Goal: Transaction & Acquisition: Download file/media

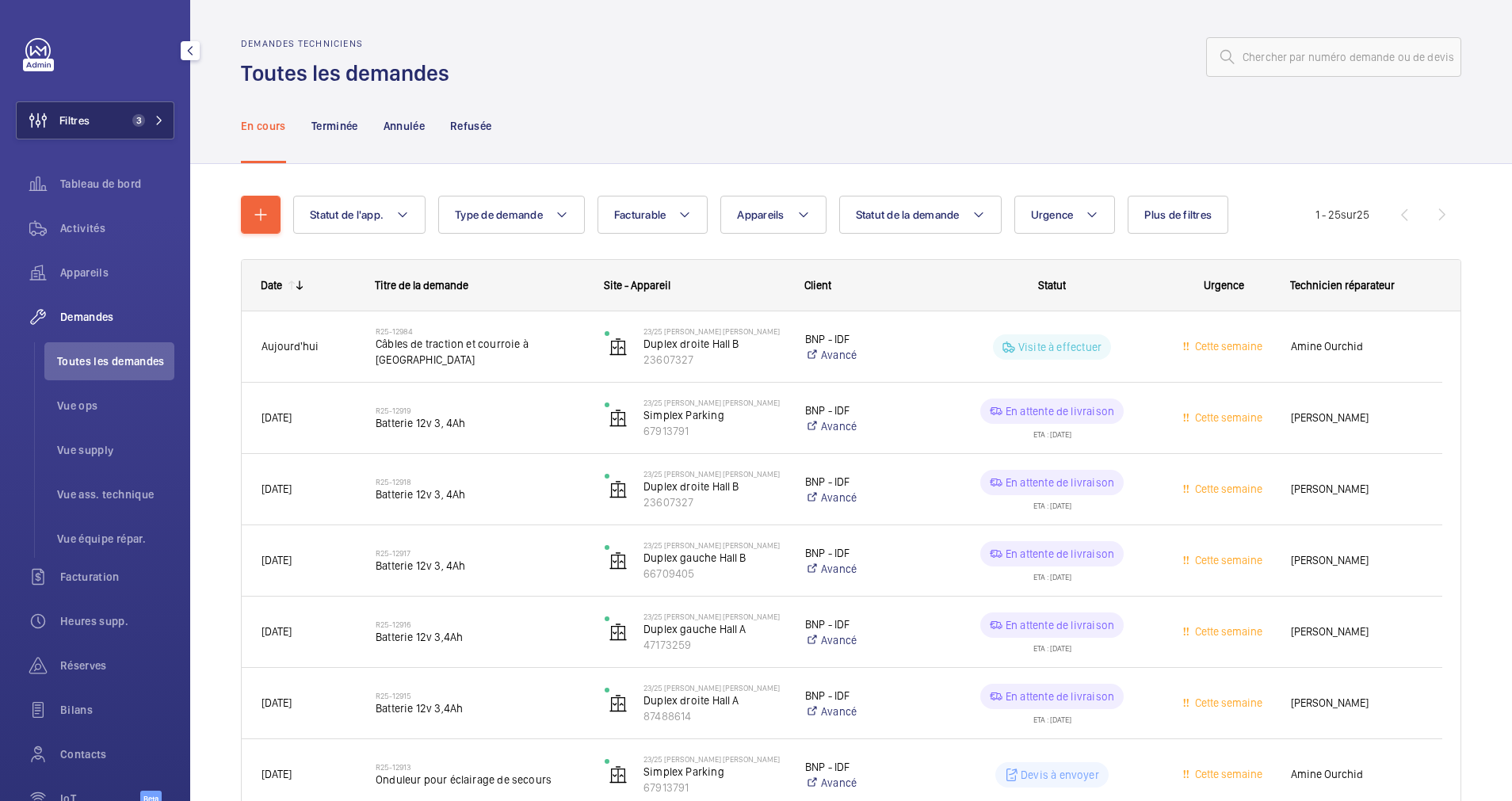
scroll to position [238, 0]
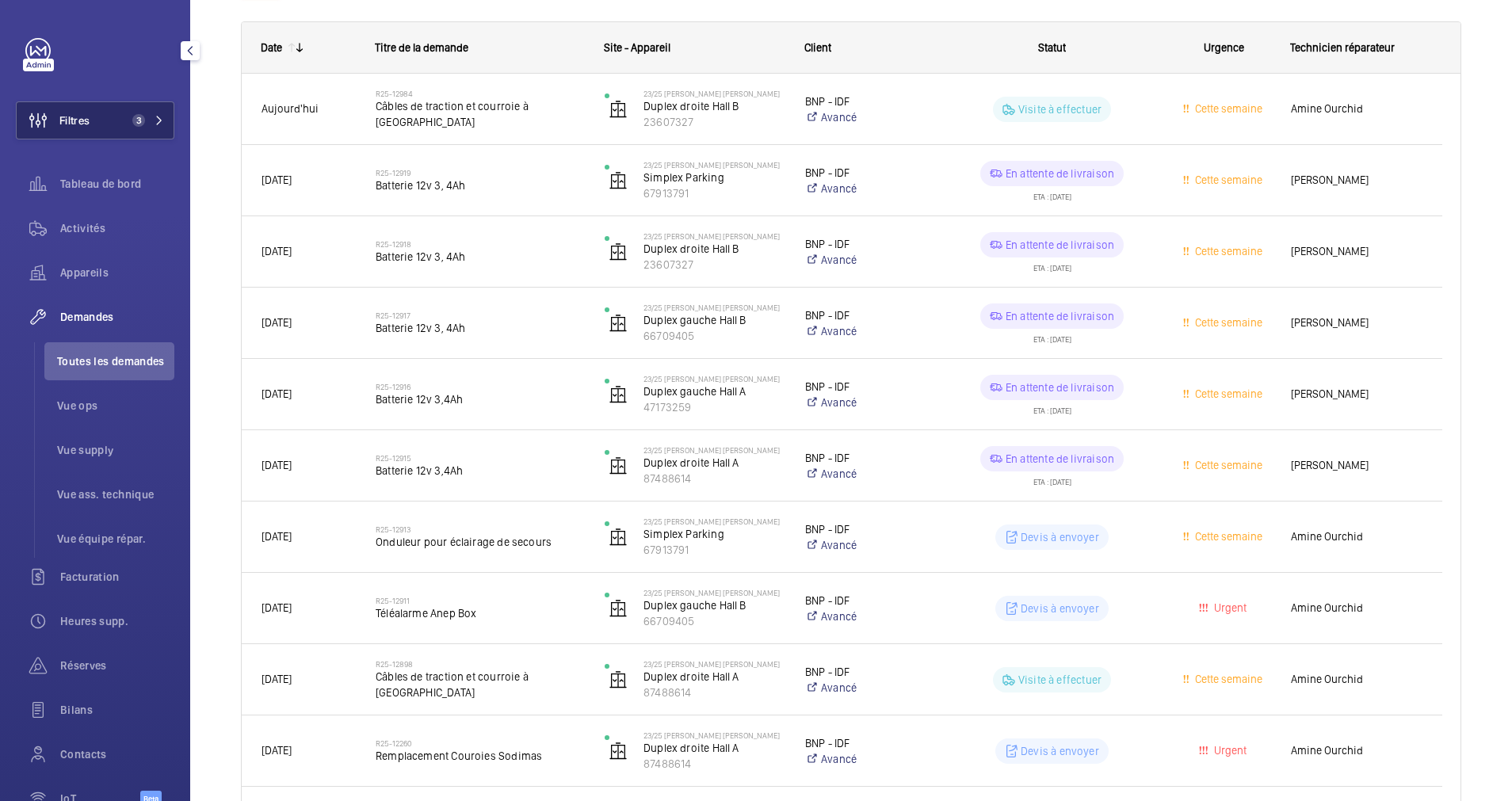
click at [156, 118] on mat-icon at bounding box center [159, 120] width 9 height 9
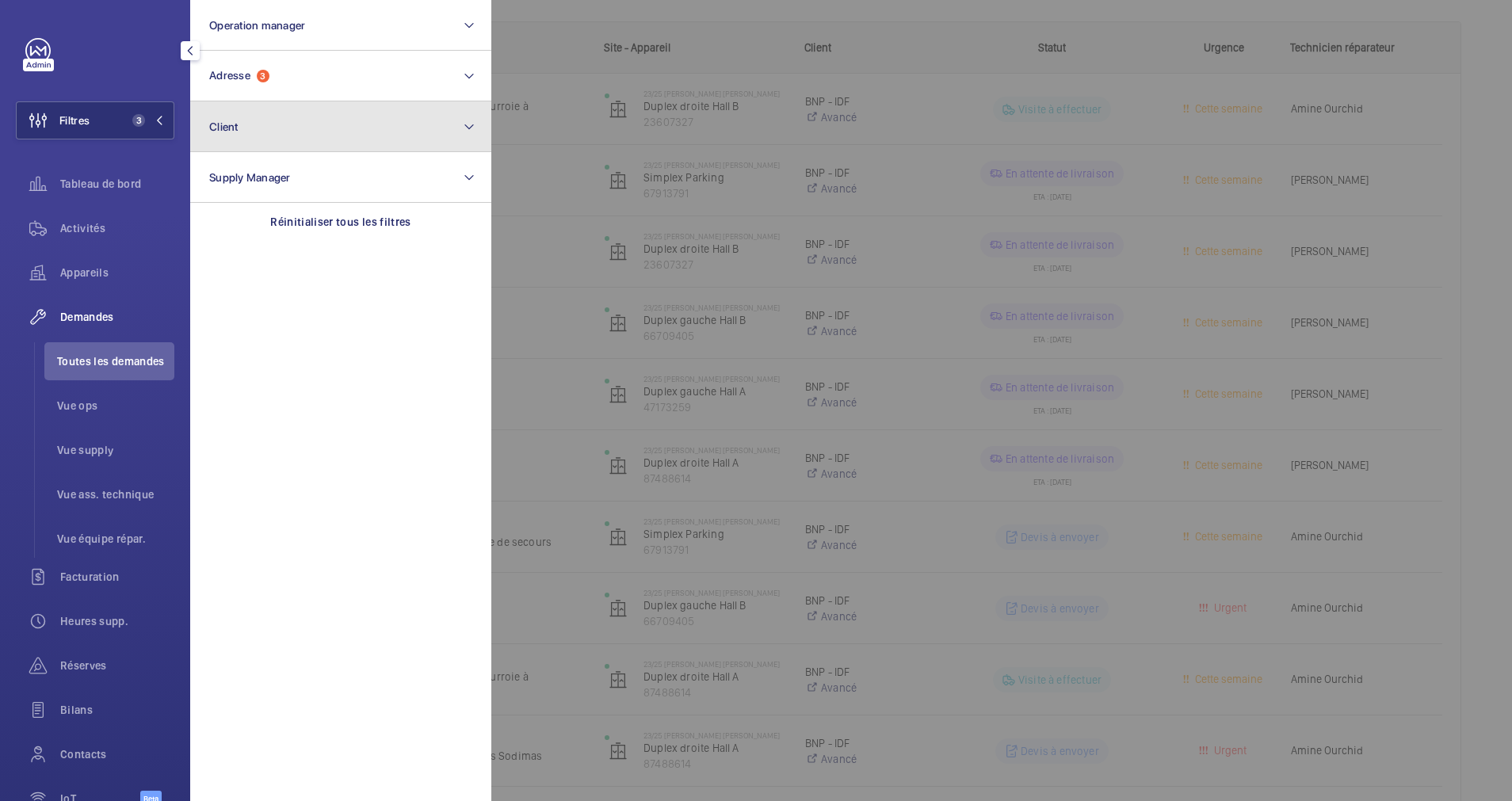
click at [249, 102] on button "Client" at bounding box center [341, 127] width 301 height 51
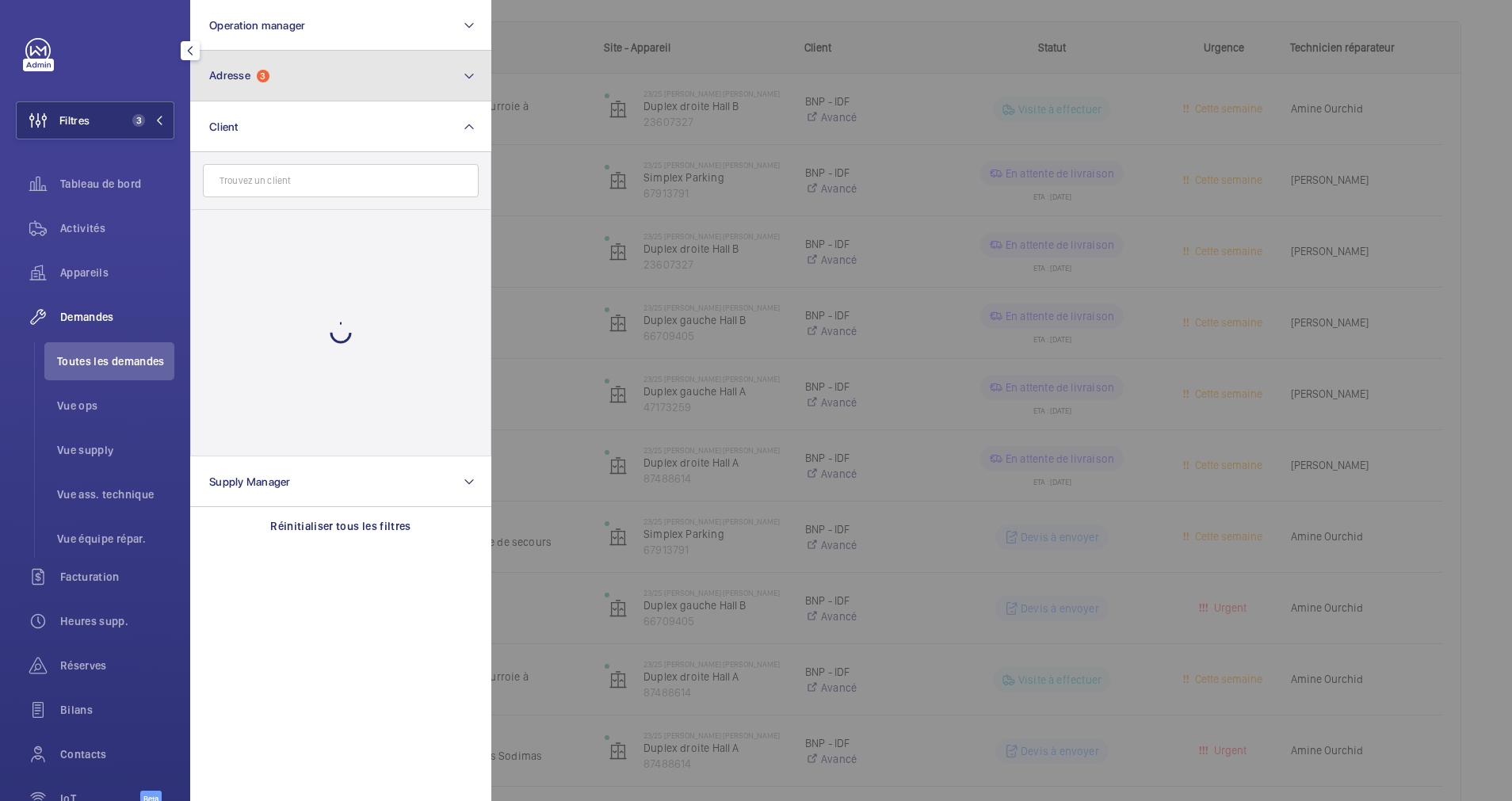
click at [286, 87] on button "Adresse 3" at bounding box center [341, 77] width 301 height 51
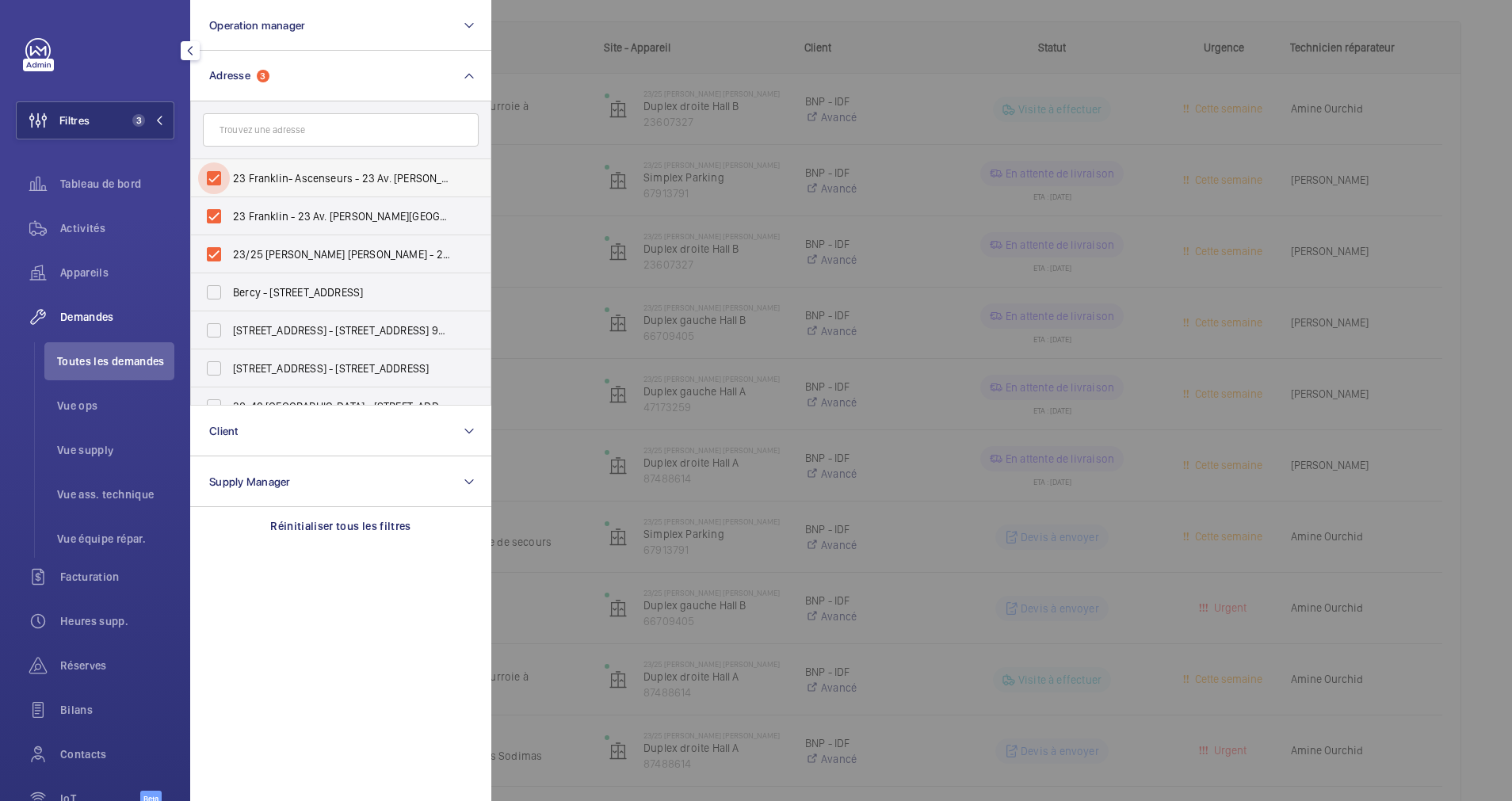
click at [214, 179] on input "23 Franklin- Ascenseurs - 23 Av. [PERSON_NAME][GEOGRAPHIC_DATA]" at bounding box center [213, 178] width 31 height 31
checkbox input "false"
click at [204, 220] on input "23 Franklin - 23 Av. [PERSON_NAME][GEOGRAPHIC_DATA]" at bounding box center [213, 216] width 31 height 31
checkbox input "false"
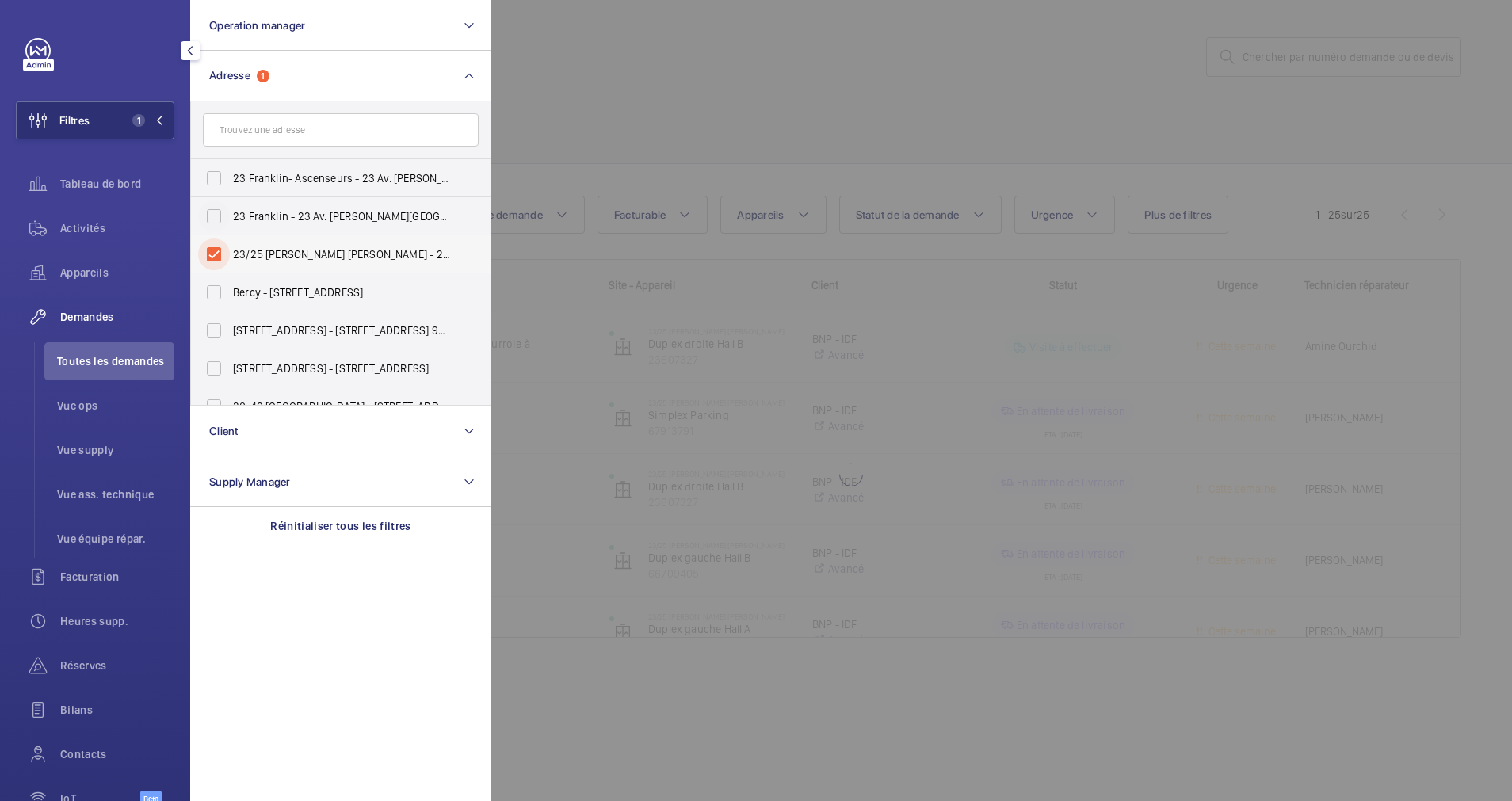
click at [210, 253] on input "23/25 [PERSON_NAME] [PERSON_NAME] - 23 Av. [PERSON_NAME][GEOGRAPHIC_DATA]" at bounding box center [213, 253] width 31 height 31
checkbox input "false"
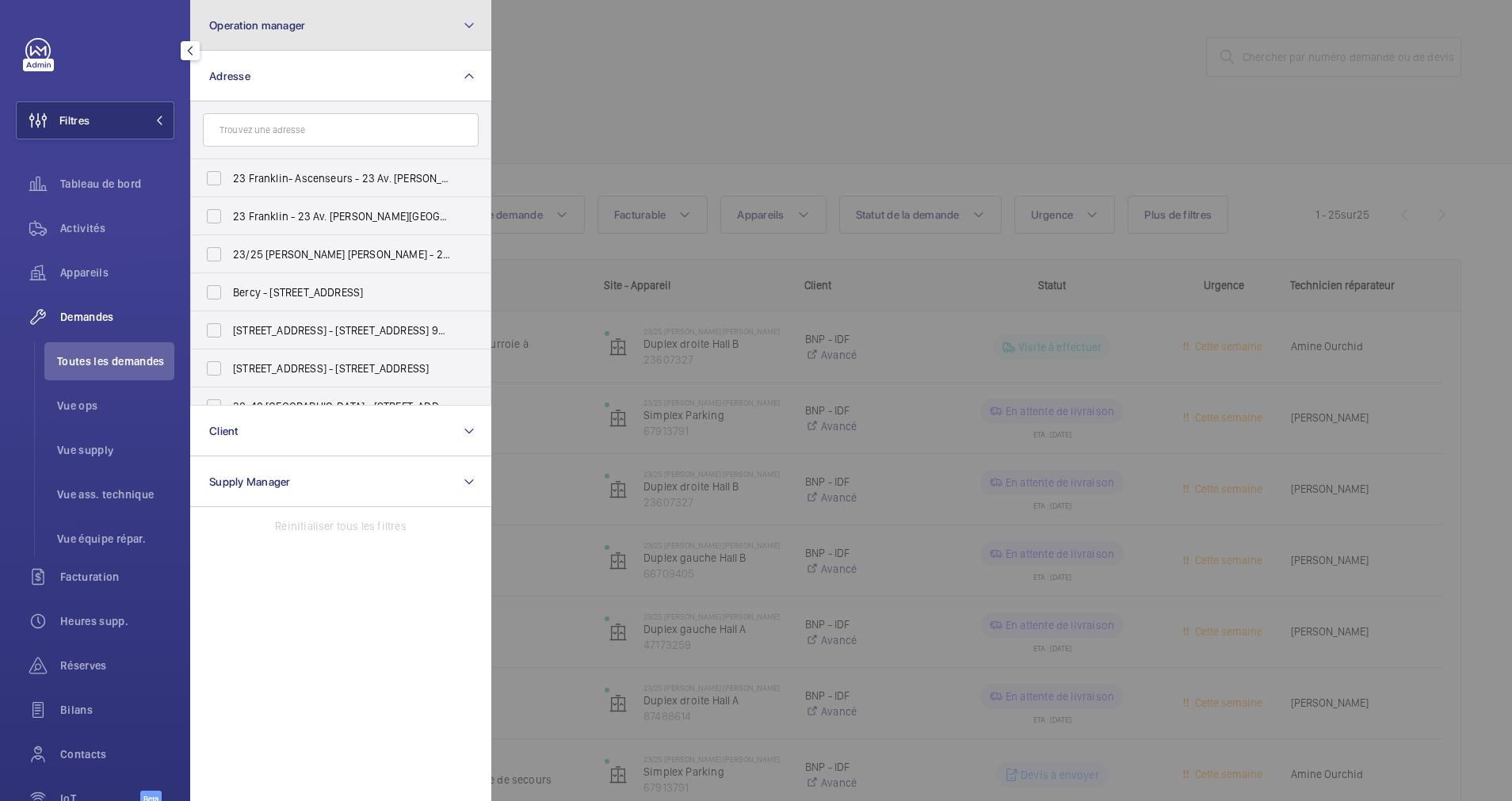
click at [368, 44] on button "Operation manager" at bounding box center [341, 26] width 301 height 51
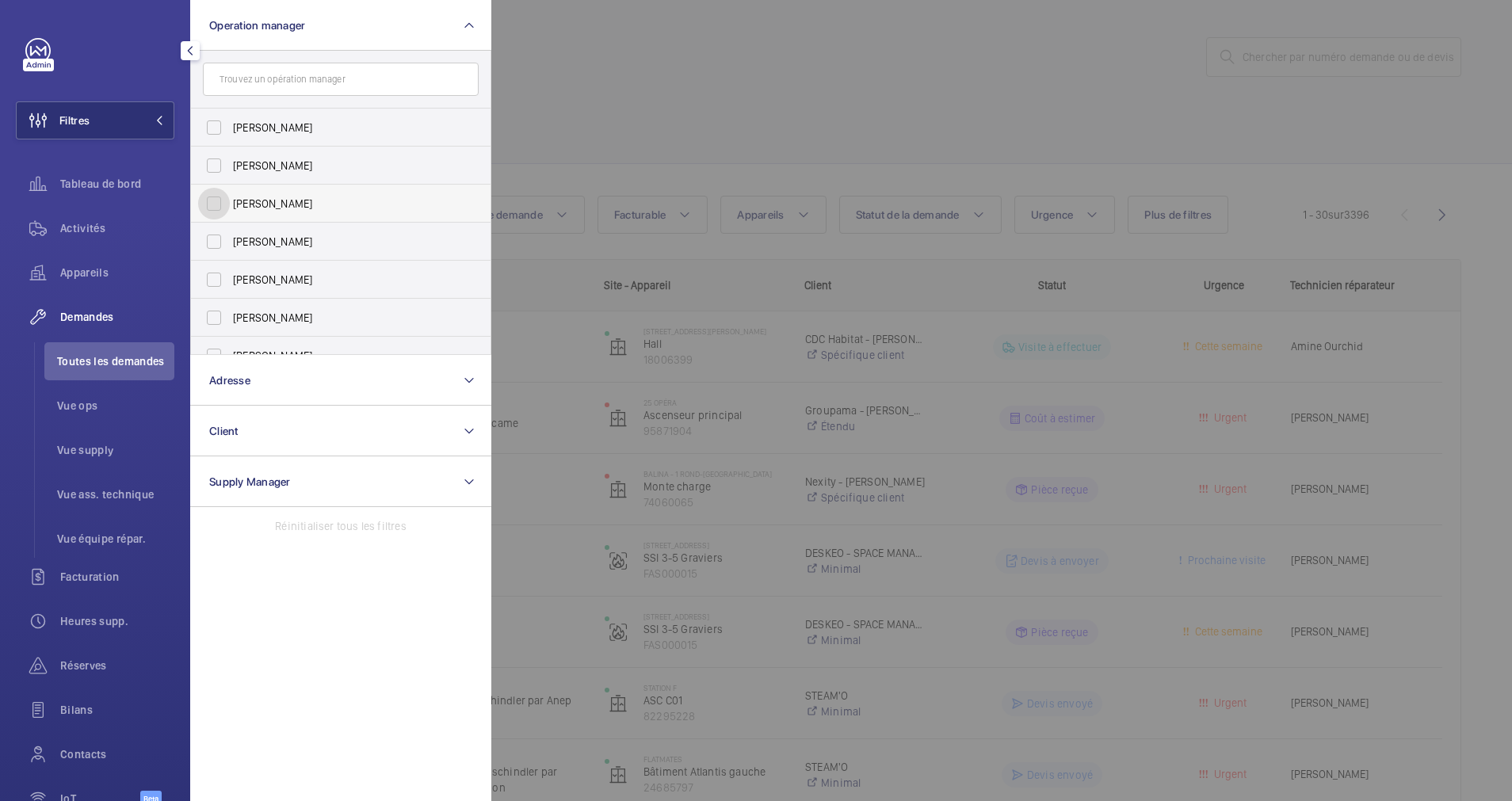
click at [207, 204] on input "[PERSON_NAME]" at bounding box center [213, 203] width 31 height 31
checkbox input "true"
click at [640, 111] on div at bounding box center [1248, 400] width 1512 height 801
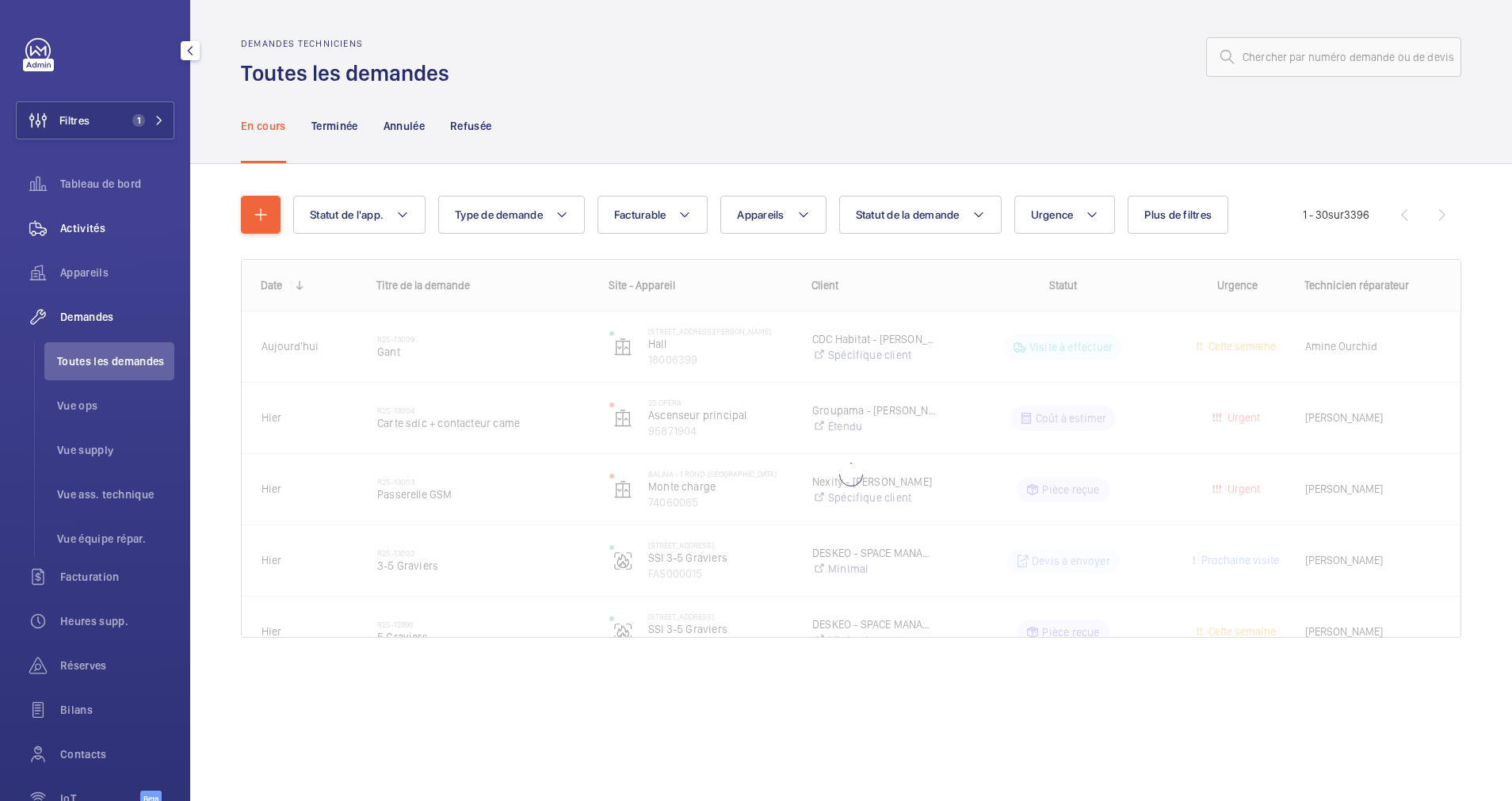
click at [73, 225] on span "Activités" at bounding box center [117, 228] width 114 height 16
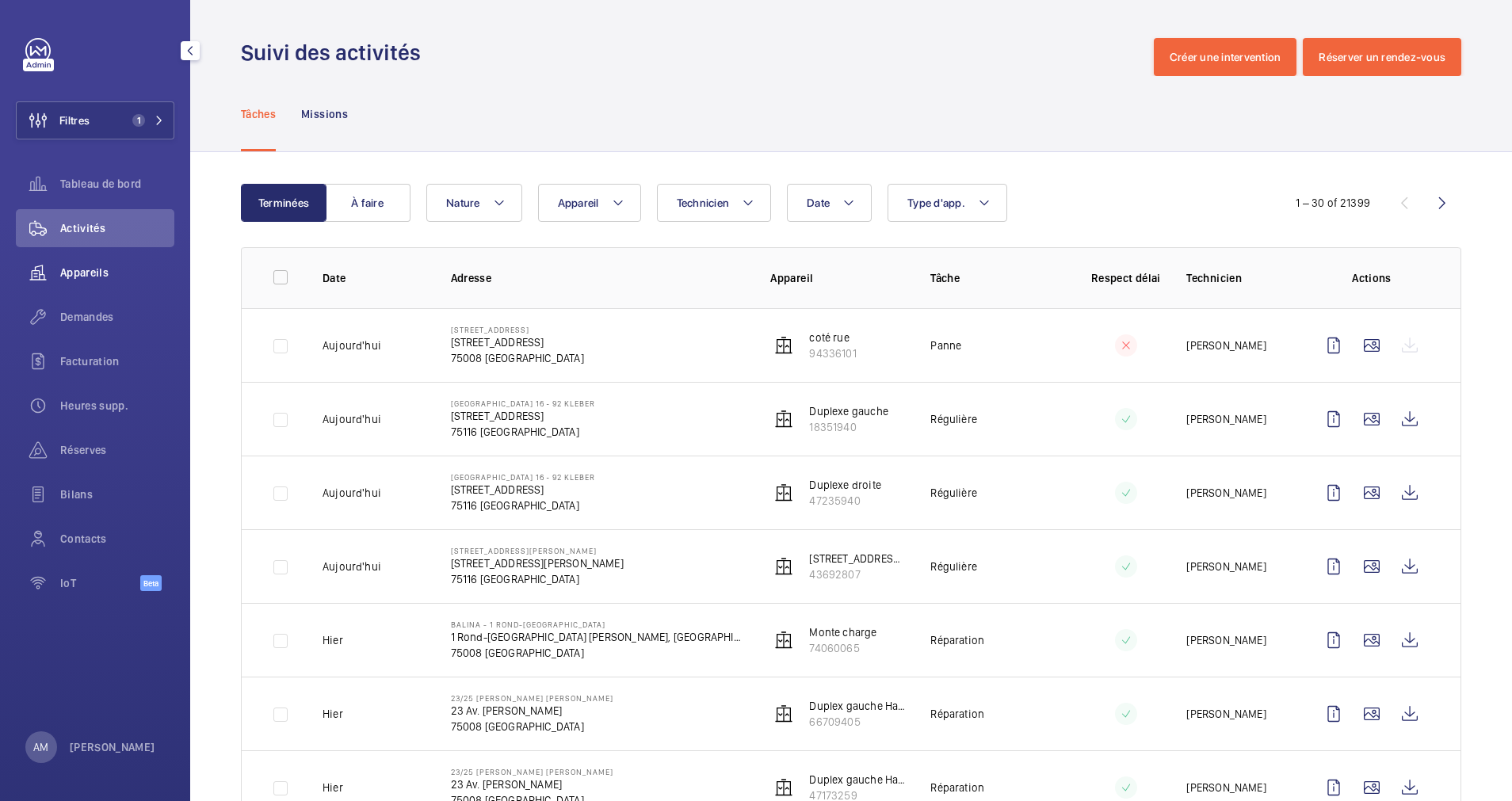
click at [99, 272] on span "Appareils" at bounding box center [117, 272] width 114 height 16
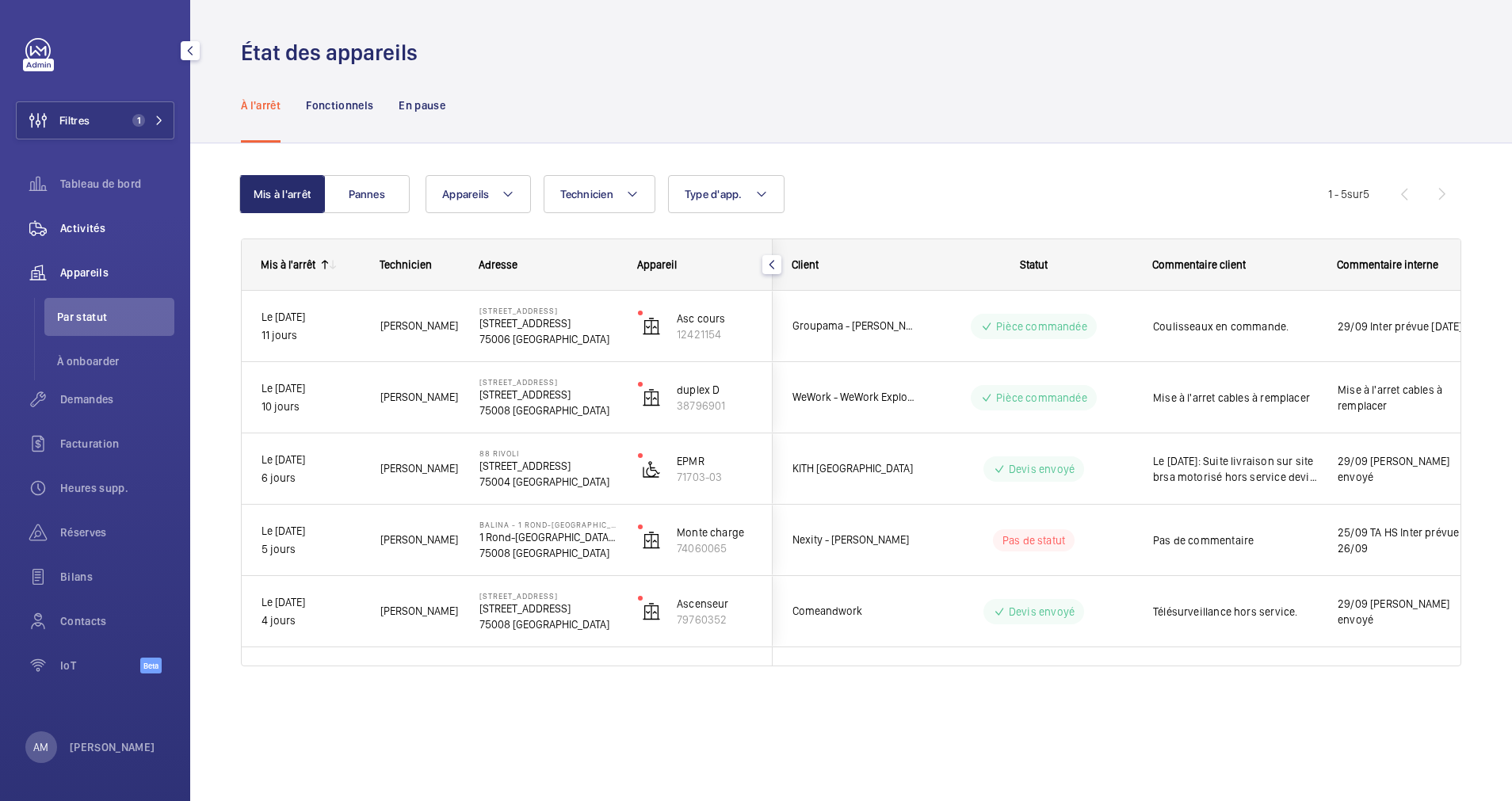
click at [86, 222] on span "Activités" at bounding box center [117, 228] width 114 height 16
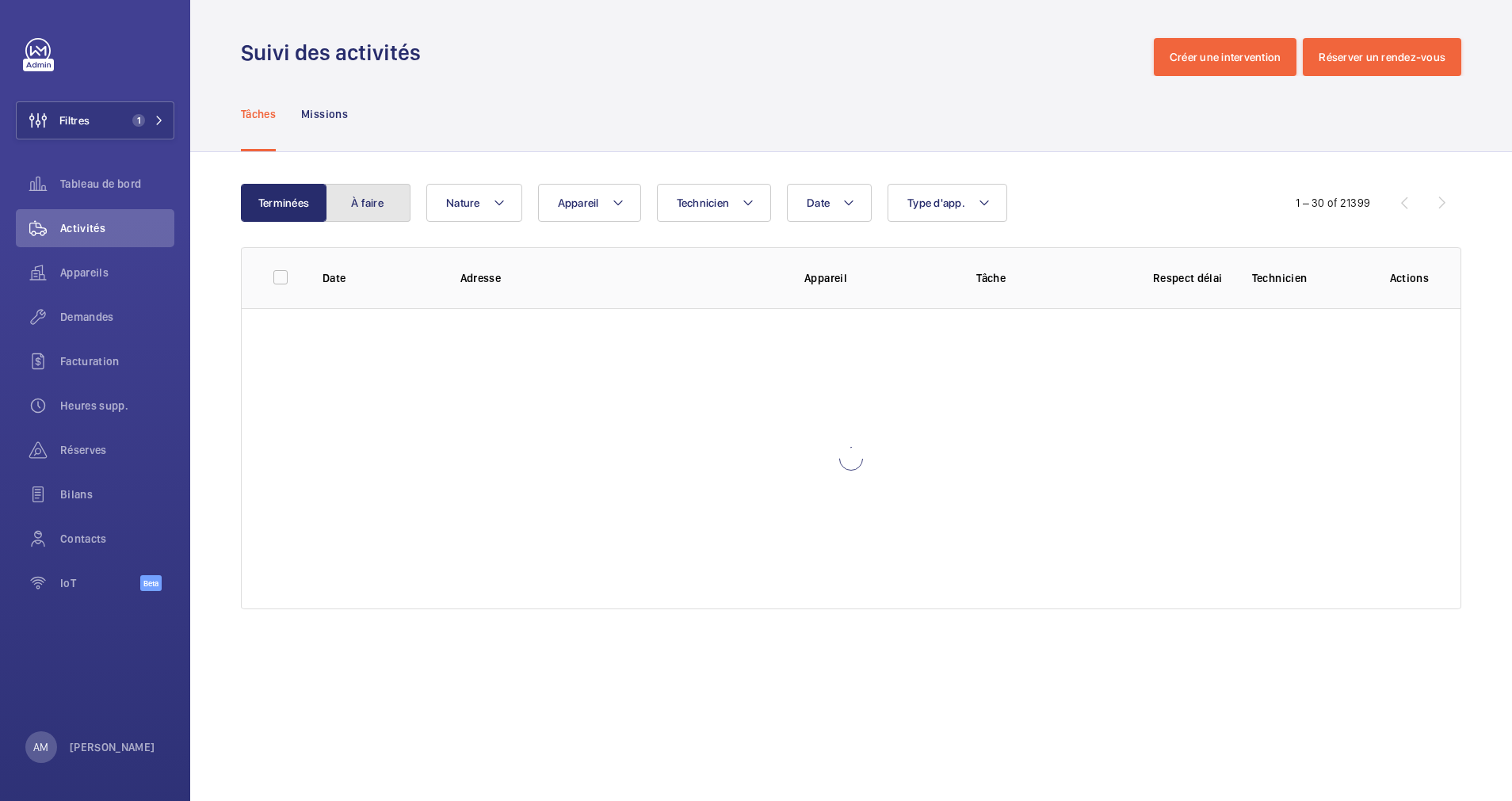
click at [389, 196] on button "À faire" at bounding box center [367, 202] width 86 height 38
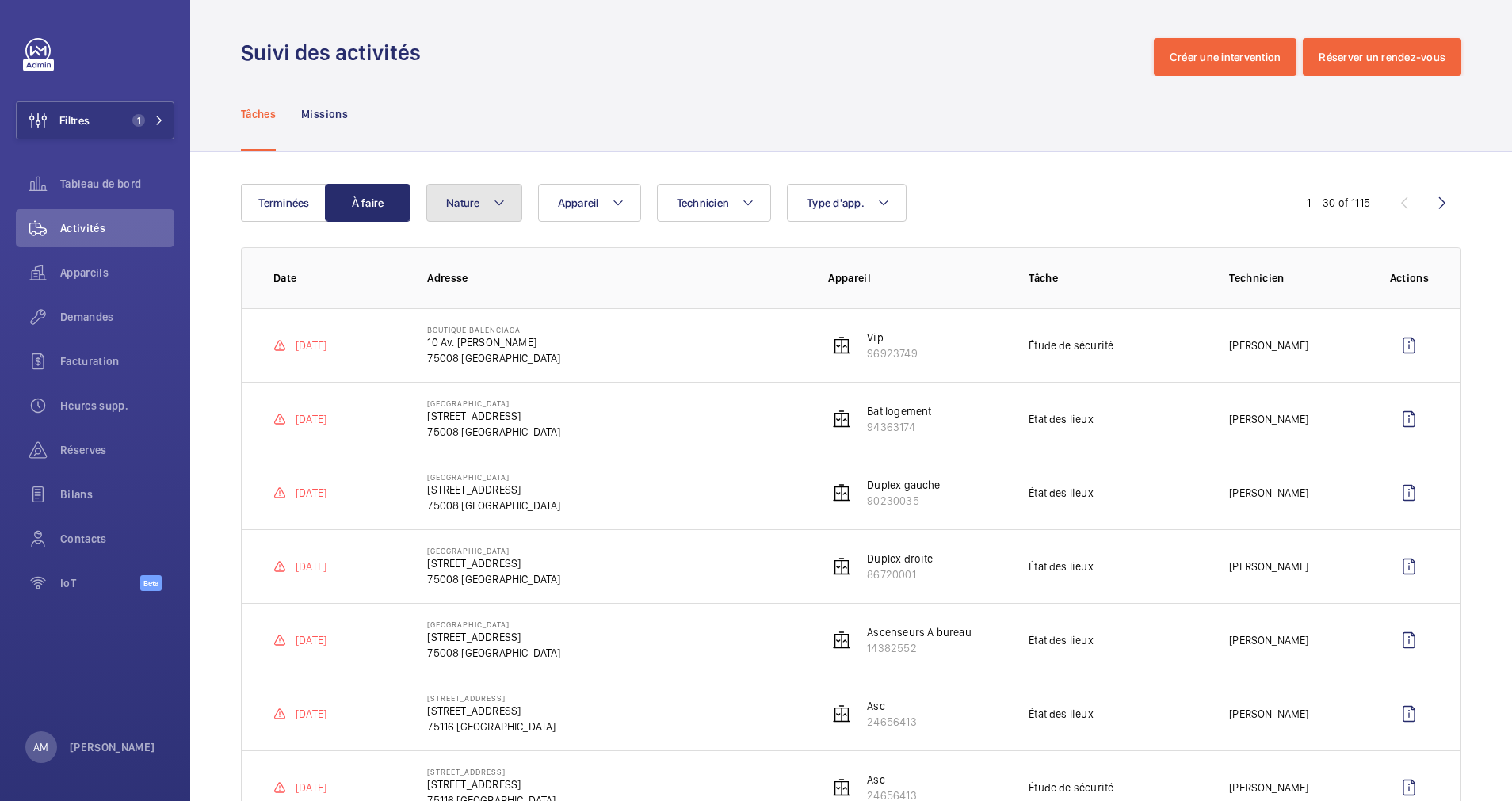
click at [488, 193] on button "Nature" at bounding box center [474, 202] width 96 height 38
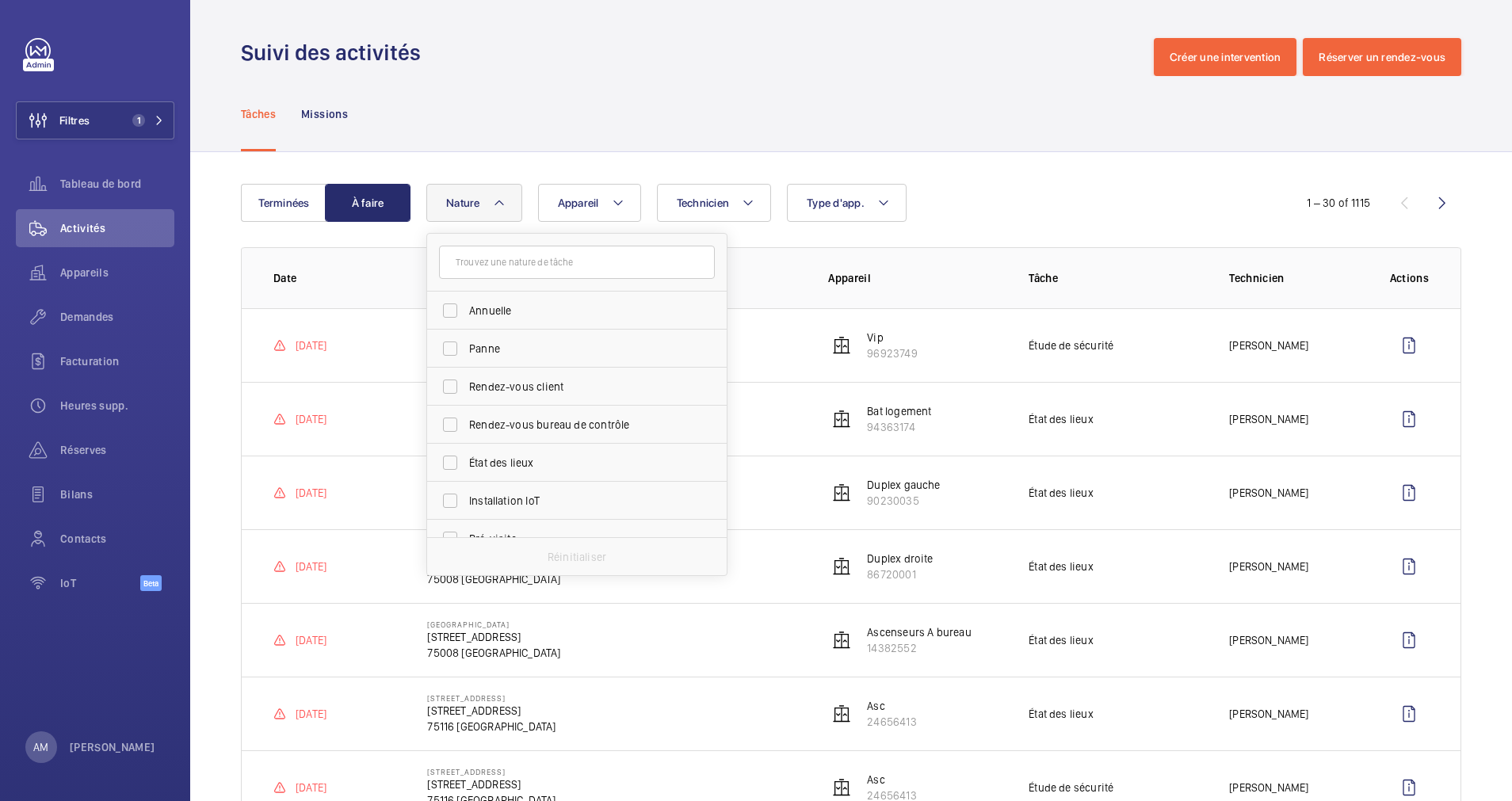
click at [528, 267] on input "text" at bounding box center [577, 262] width 276 height 33
click at [453, 305] on input "Annuelle" at bounding box center [450, 310] width 31 height 31
checkbox input "true"
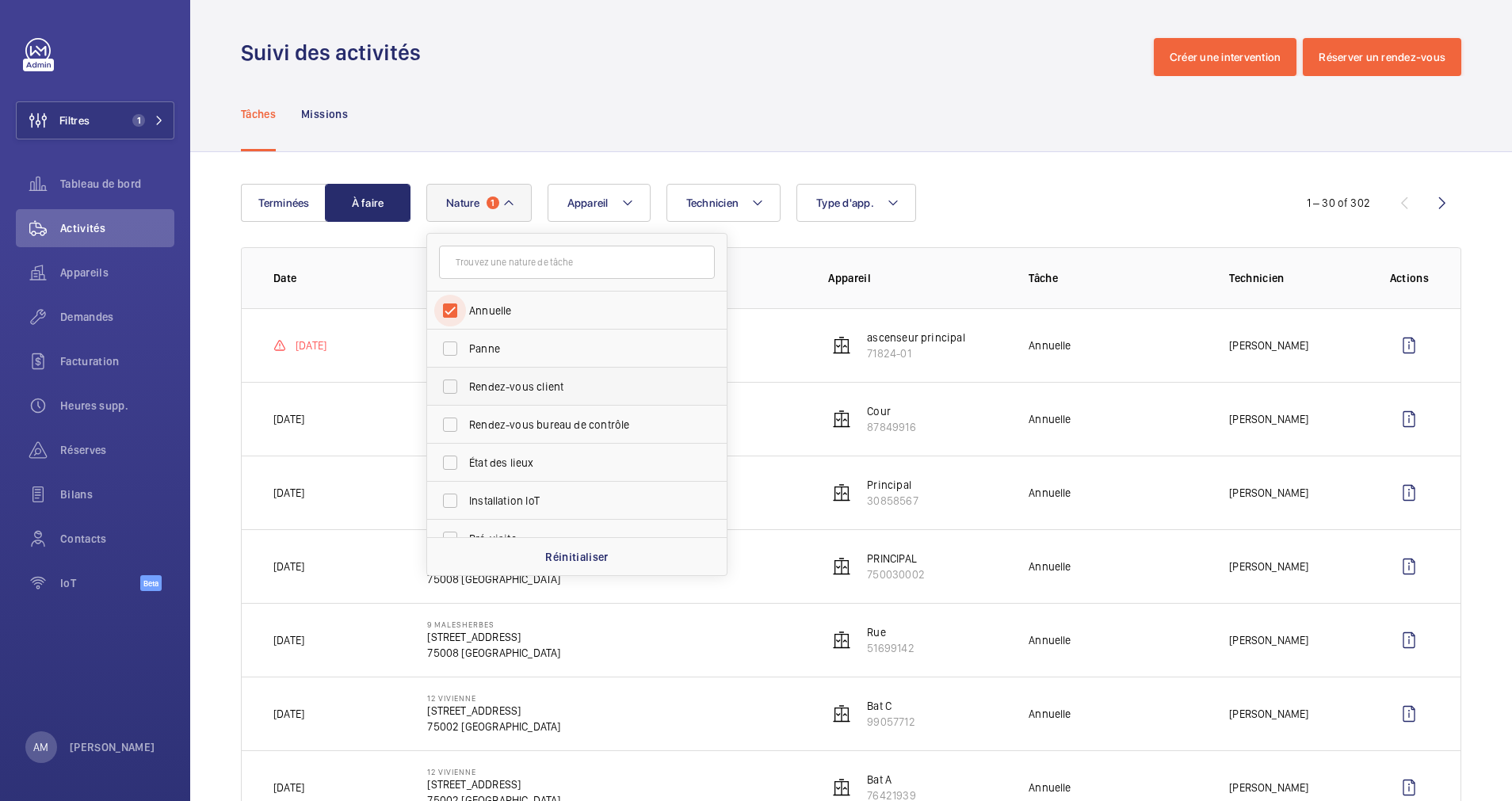
scroll to position [119, 0]
click at [458, 456] on input "Trimestrielle" at bounding box center [450, 457] width 31 height 31
checkbox input "true"
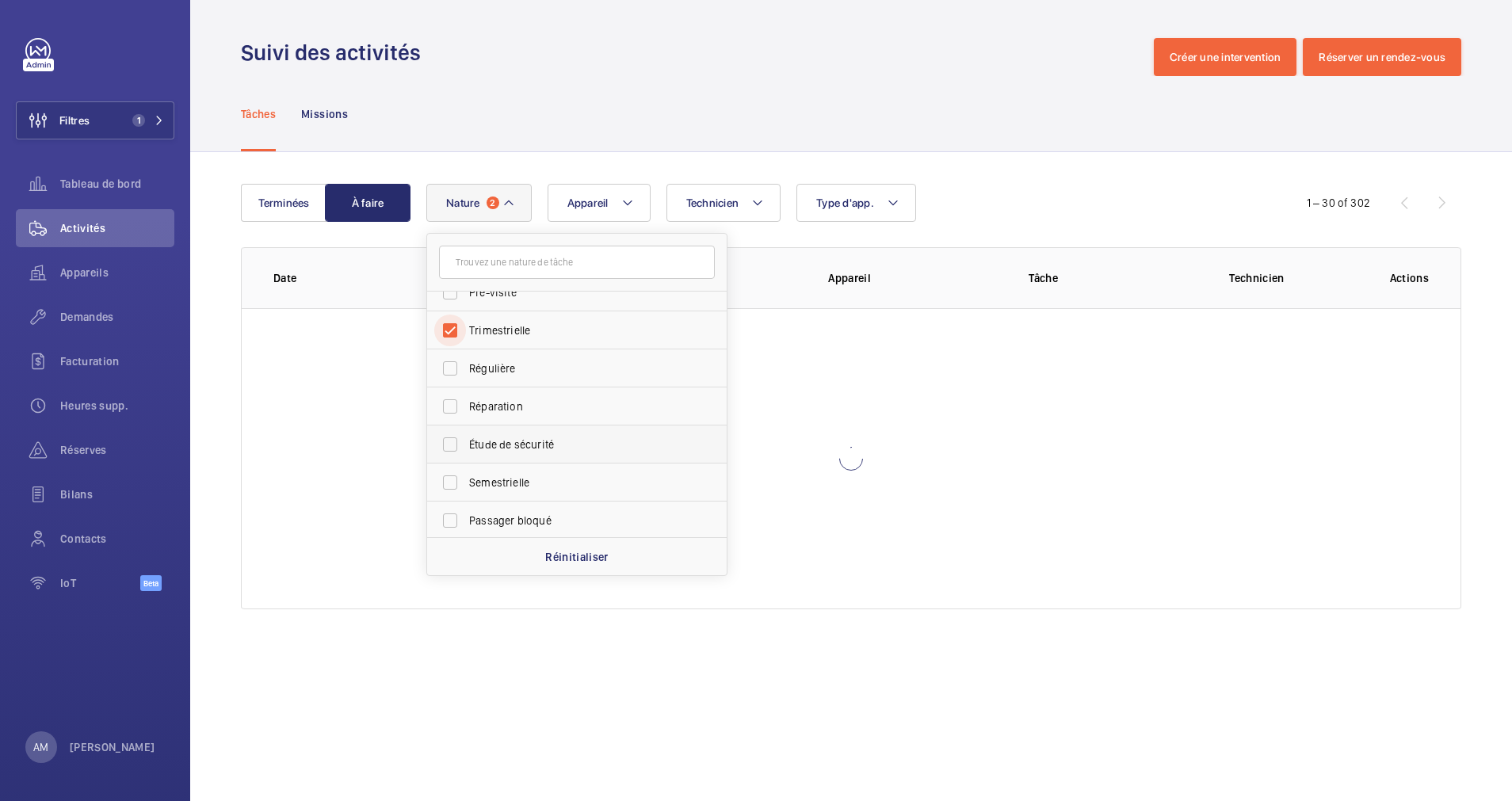
scroll to position [249, 0]
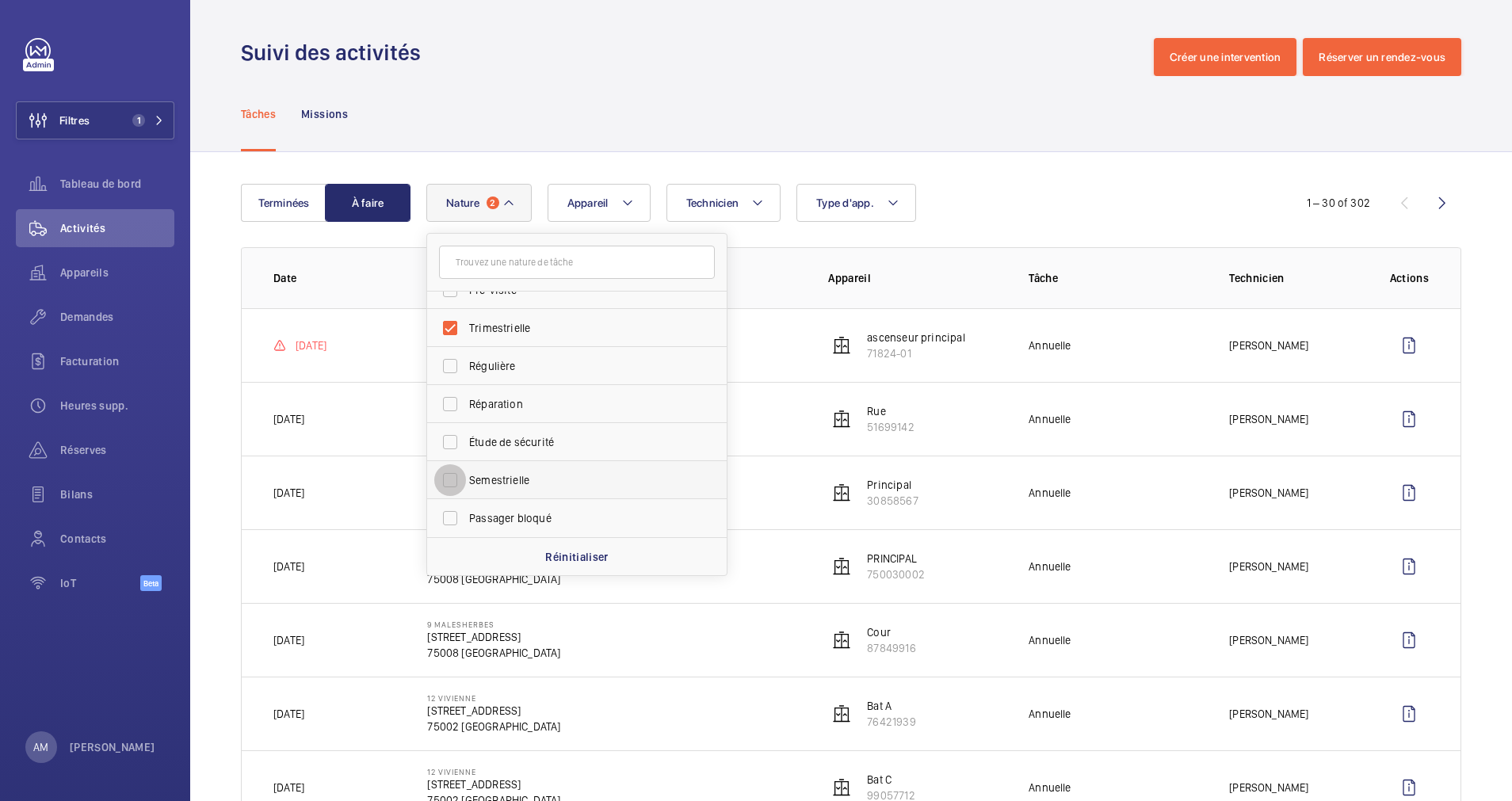
click at [457, 471] on input "Semestrielle" at bounding box center [450, 480] width 31 height 31
checkbox input "true"
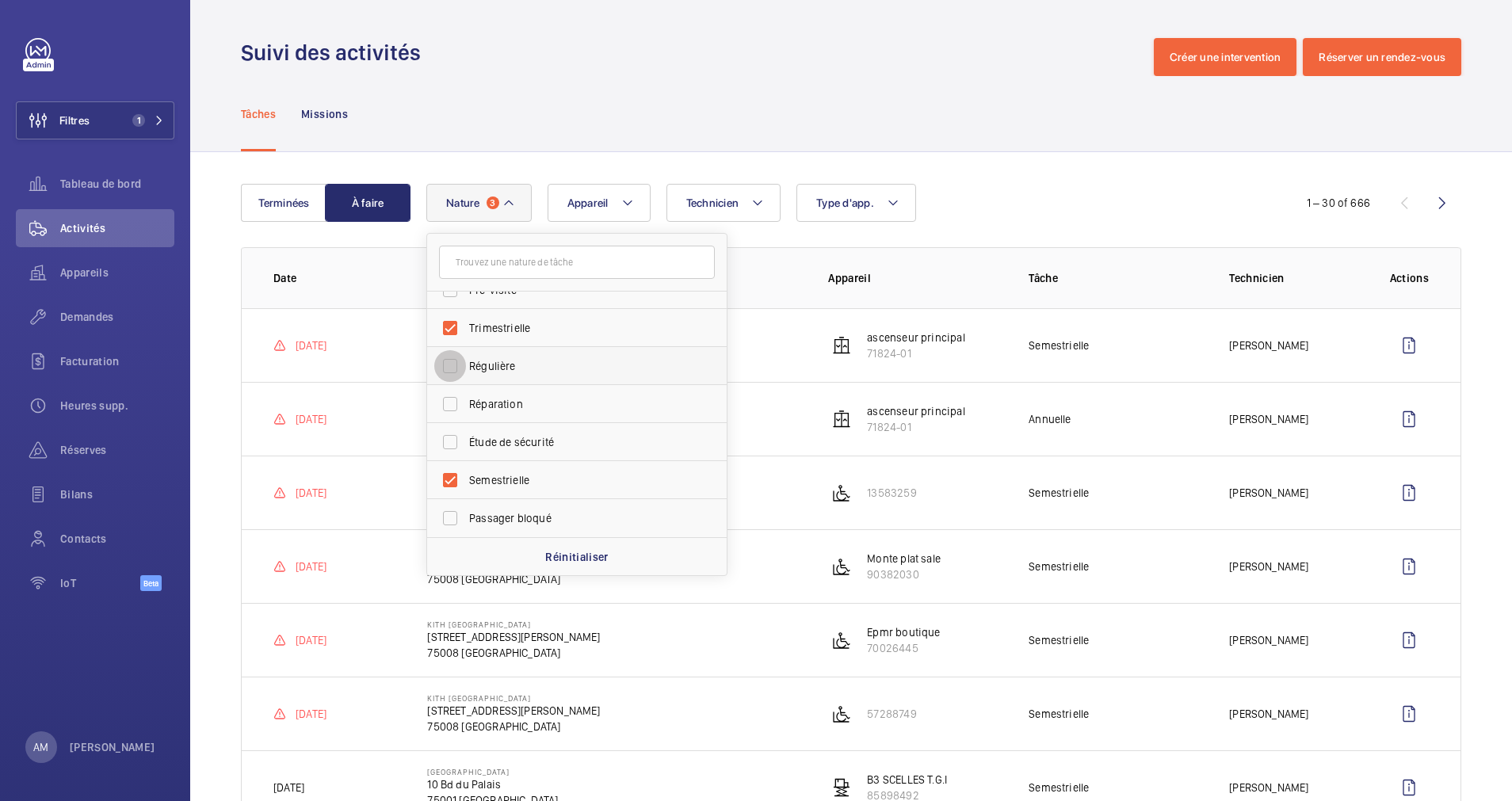
click at [446, 361] on input "Régulière" at bounding box center [450, 366] width 31 height 31
checkbox input "true"
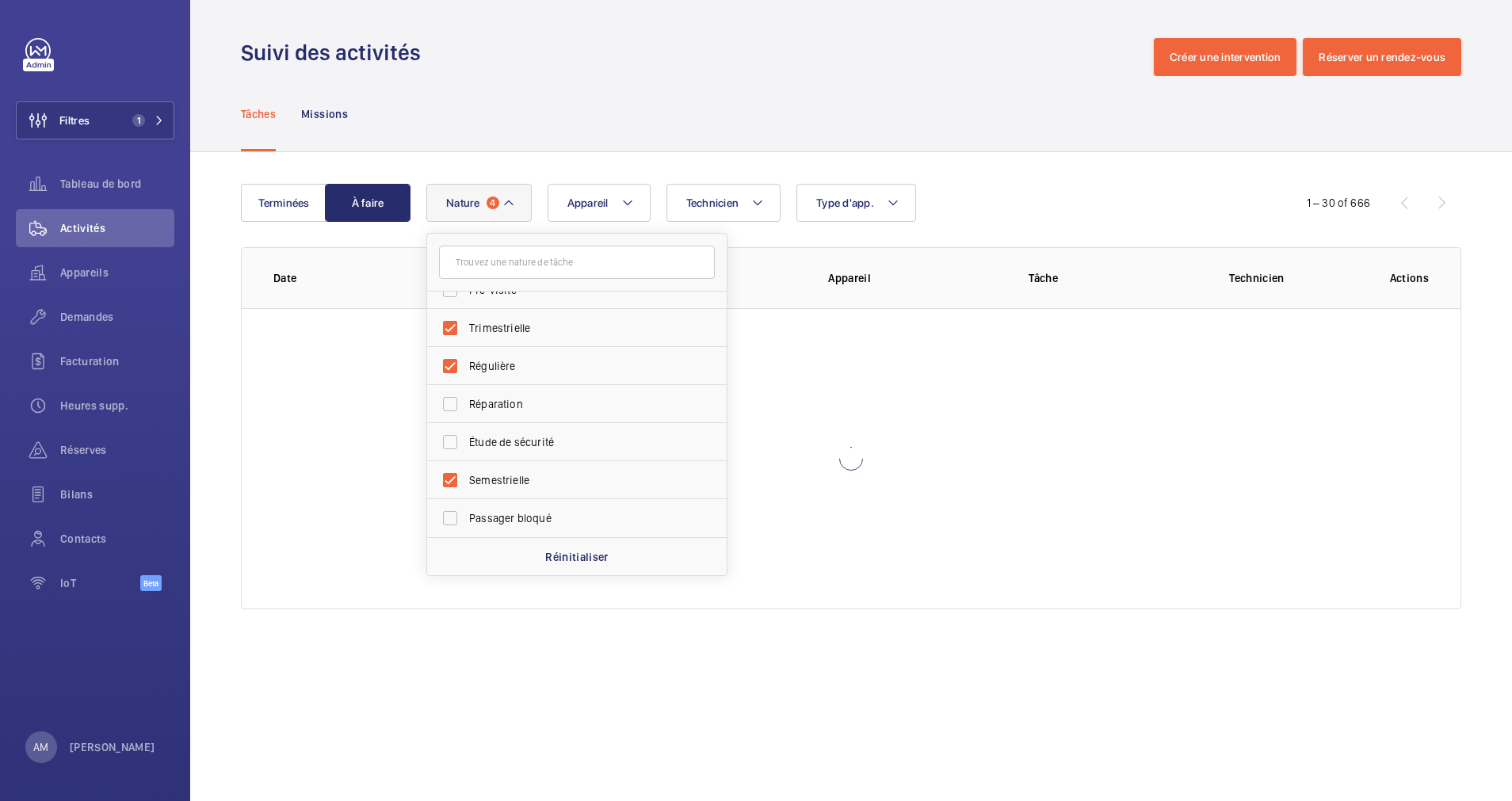
click at [807, 88] on div "Tâches Missions" at bounding box center [850, 113] width 1220 height 76
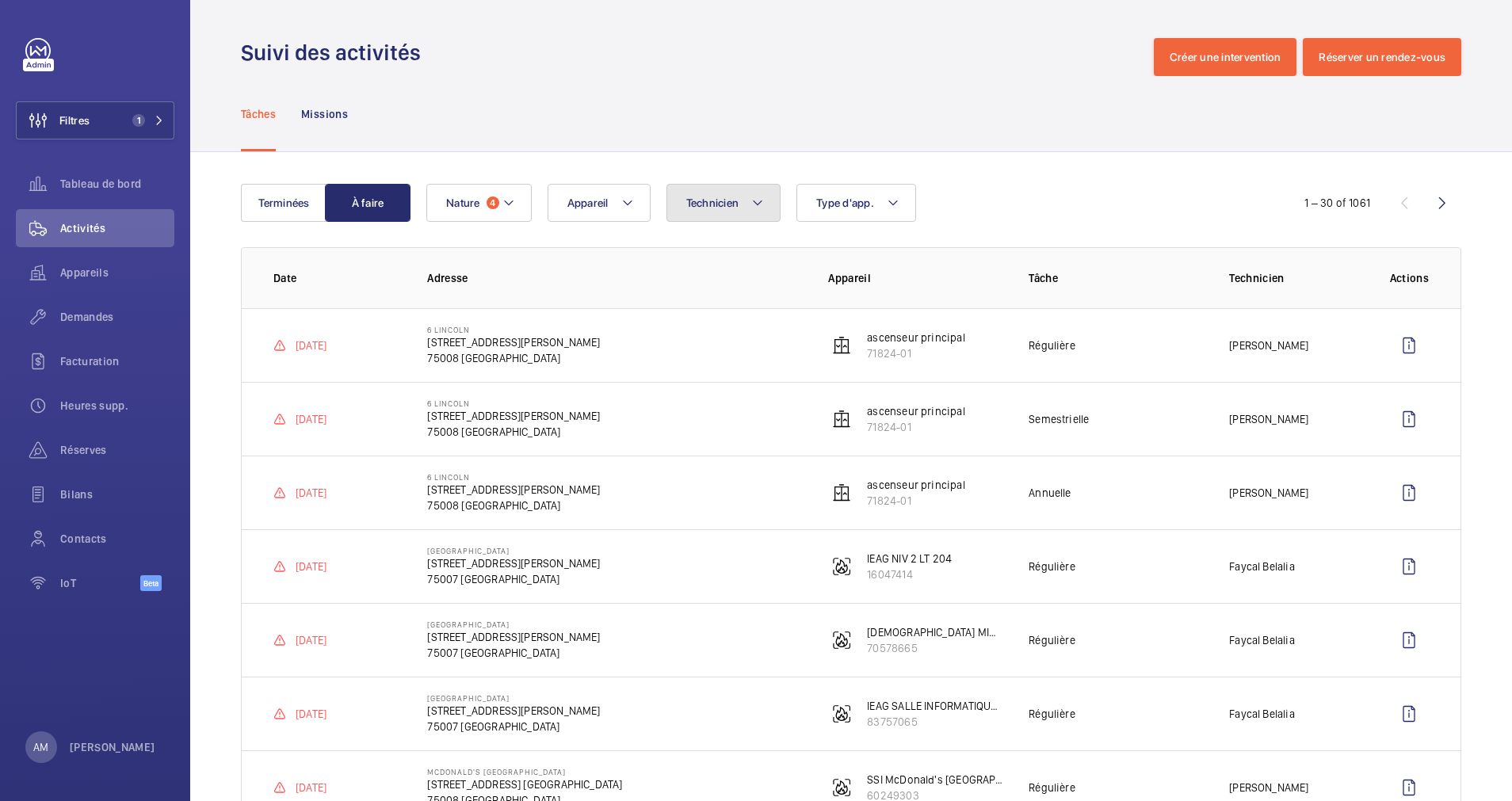
click at [765, 204] on button "Technicien" at bounding box center [724, 202] width 115 height 38
click at [725, 258] on input "text" at bounding box center [816, 262] width 276 height 33
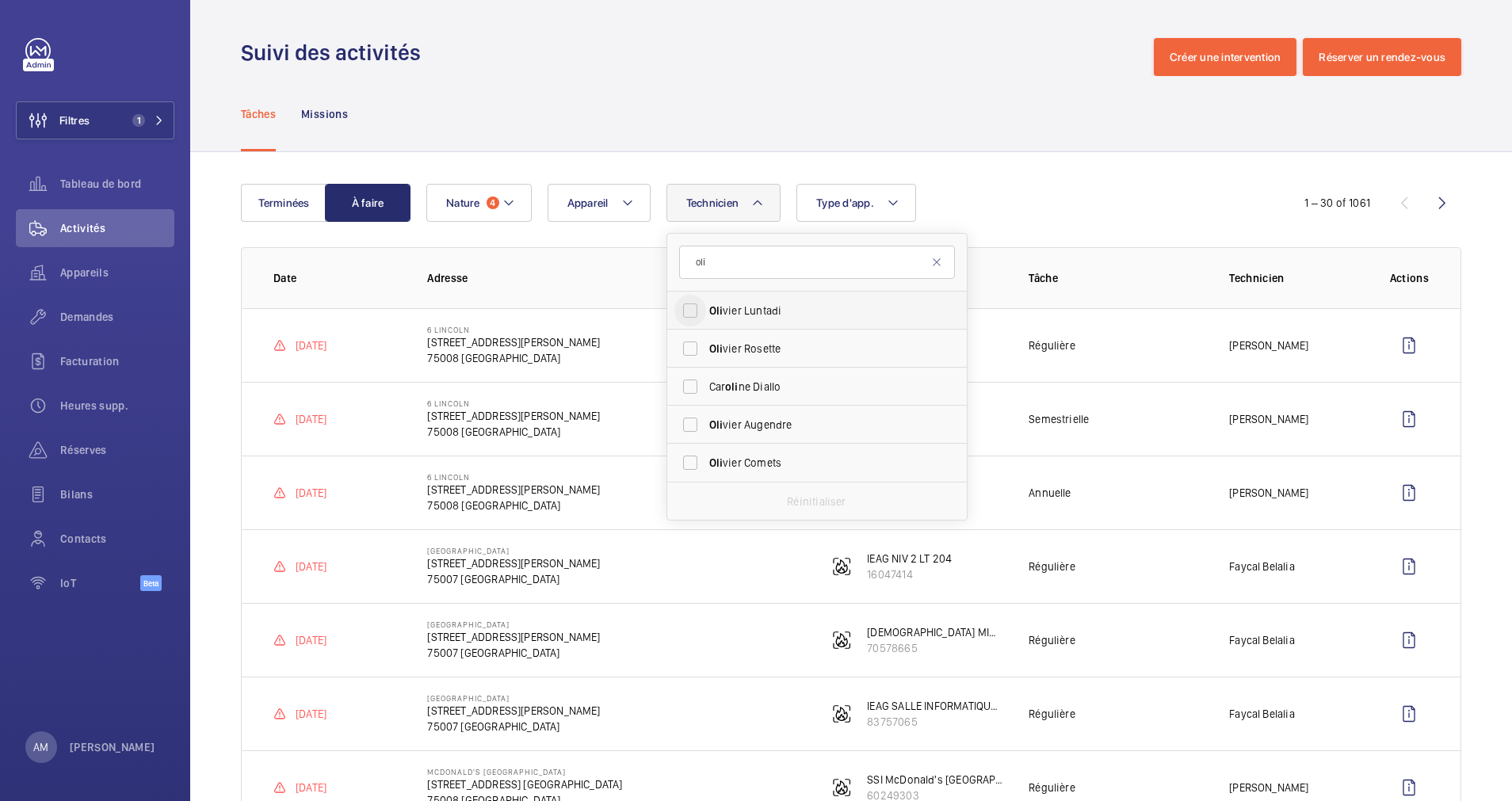
type input "oli"
click at [685, 314] on input "Oli vier Luntadi" at bounding box center [690, 310] width 31 height 31
checkbox input "true"
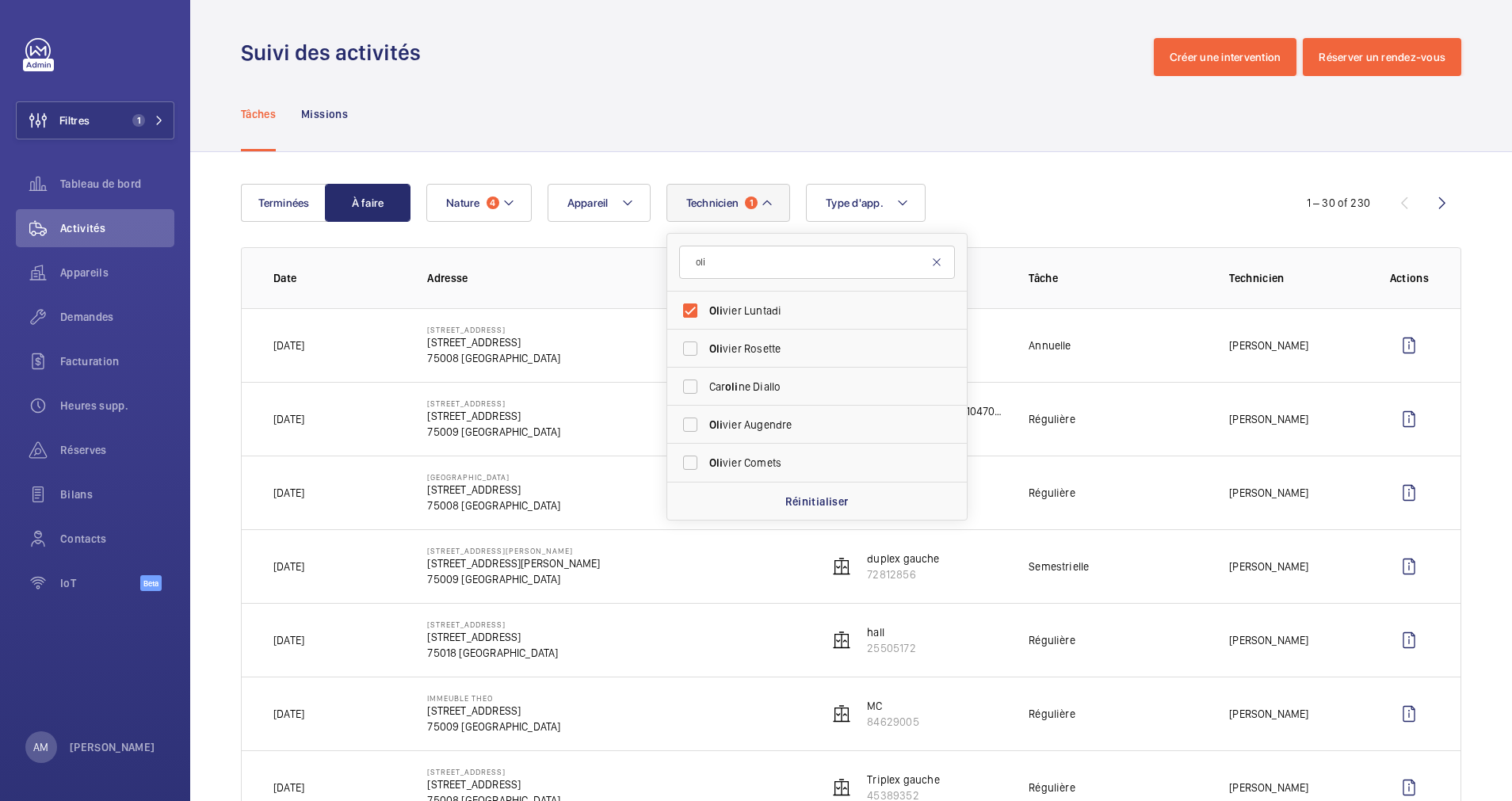
click at [934, 260] on mat-icon at bounding box center [936, 262] width 13 height 13
click at [887, 258] on input "text" at bounding box center [816, 262] width 276 height 33
type input "moh"
click at [688, 385] on input "Moh amed Chougradi" at bounding box center [690, 386] width 31 height 31
checkbox input "true"
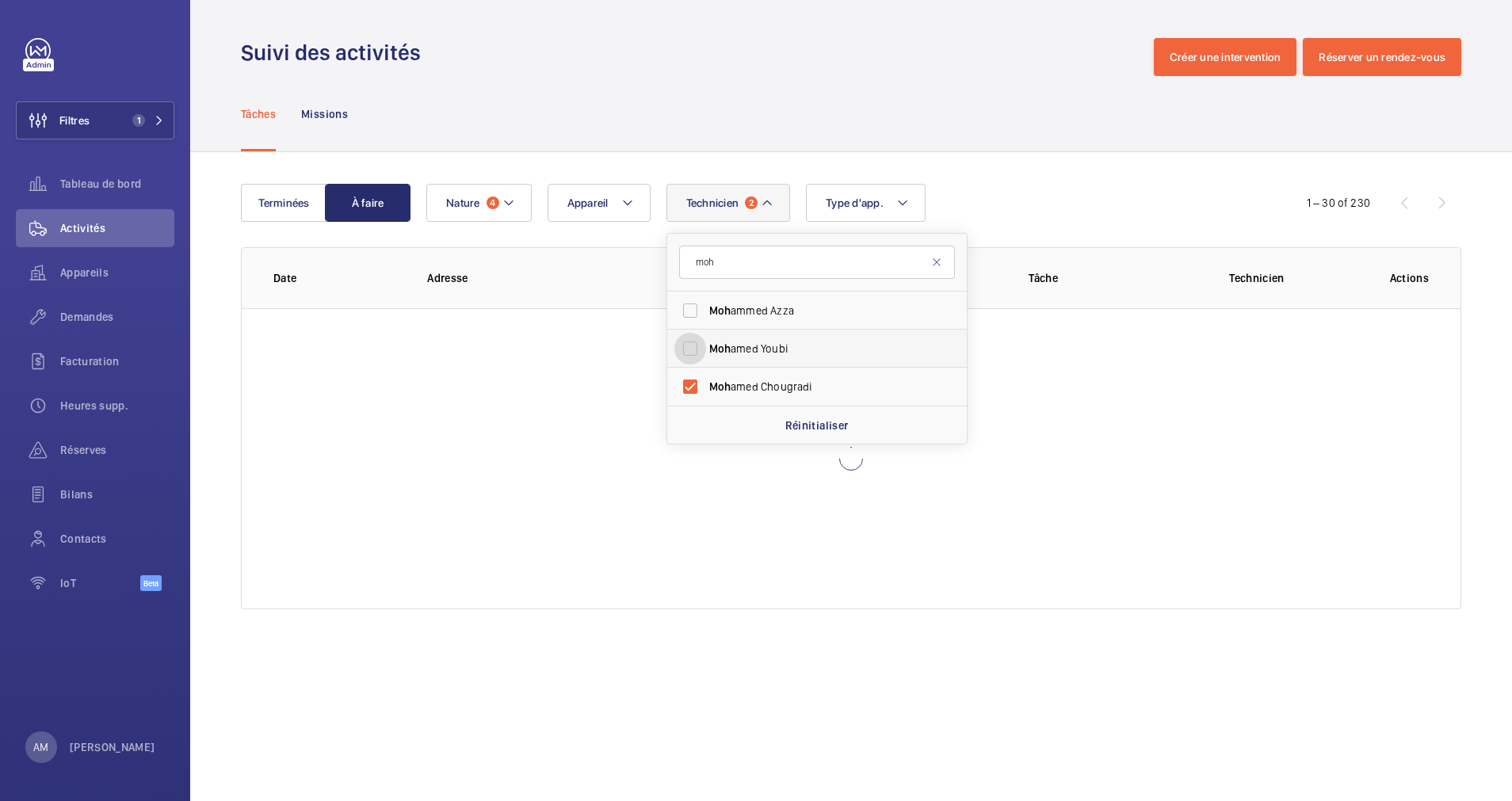
click at [685, 354] on input "Moh amed Youbi" at bounding box center [690, 348] width 31 height 31
checkbox input "true"
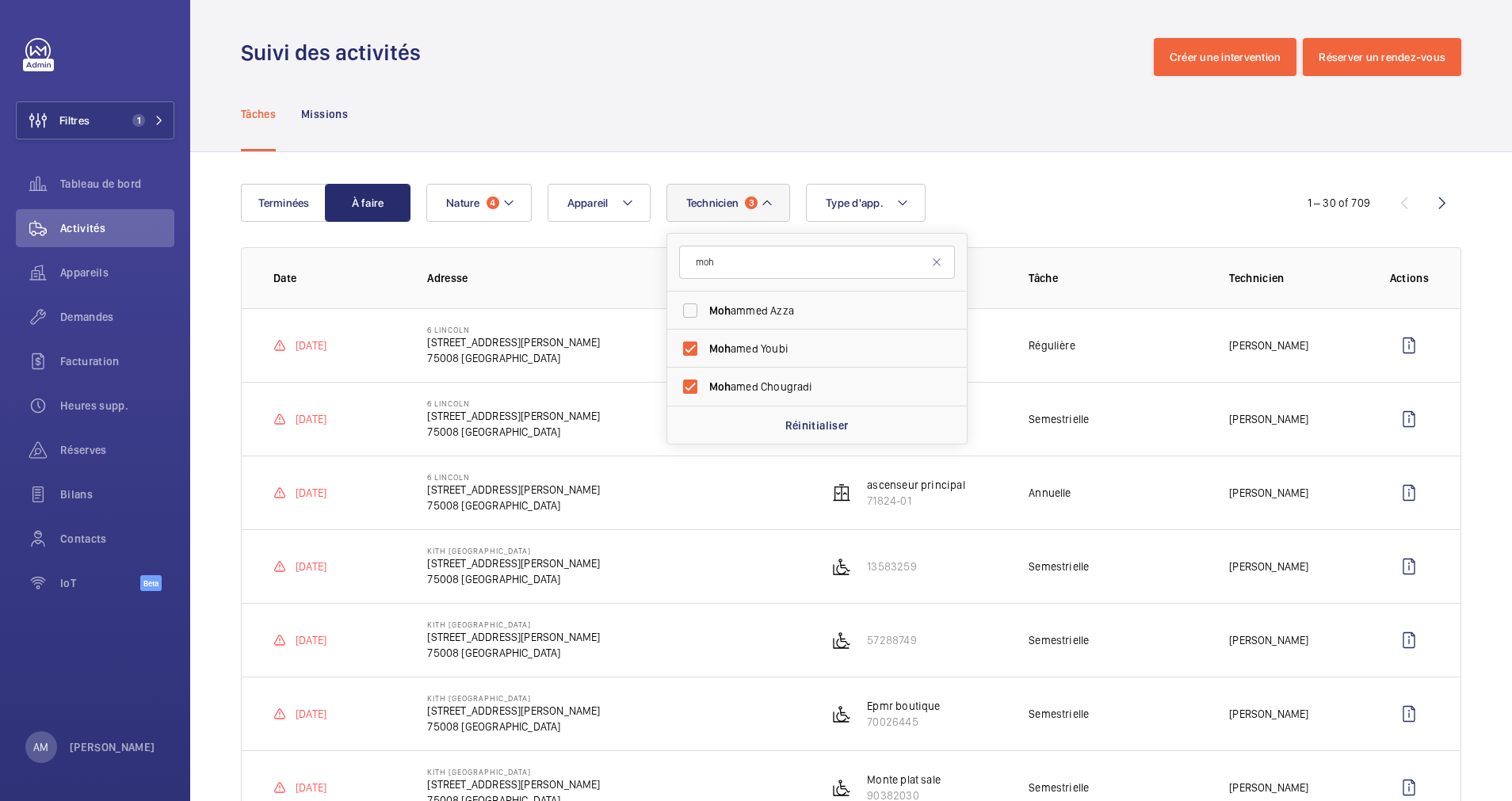
drag, startPoint x: 930, startPoint y: 259, endPoint x: 1015, endPoint y: 210, distance: 98.1
click at [934, 260] on mat-icon at bounding box center [936, 262] width 13 height 13
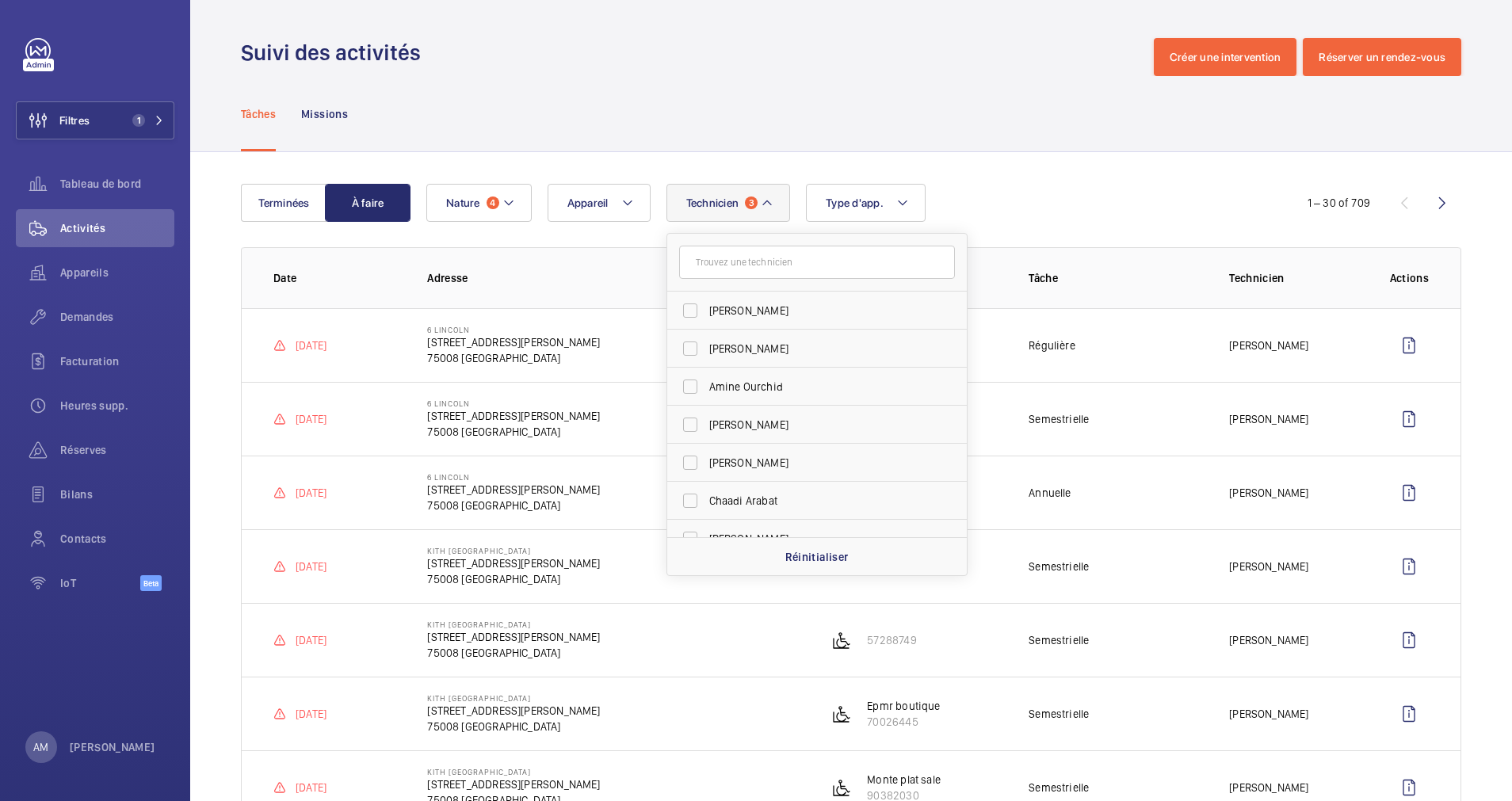
click at [1031, 190] on div "Technicien 3 [PERSON_NAME] [PERSON_NAME] Ourchid [PERSON_NAME] [PERSON_NAME] [D…" at bounding box center [848, 202] width 844 height 38
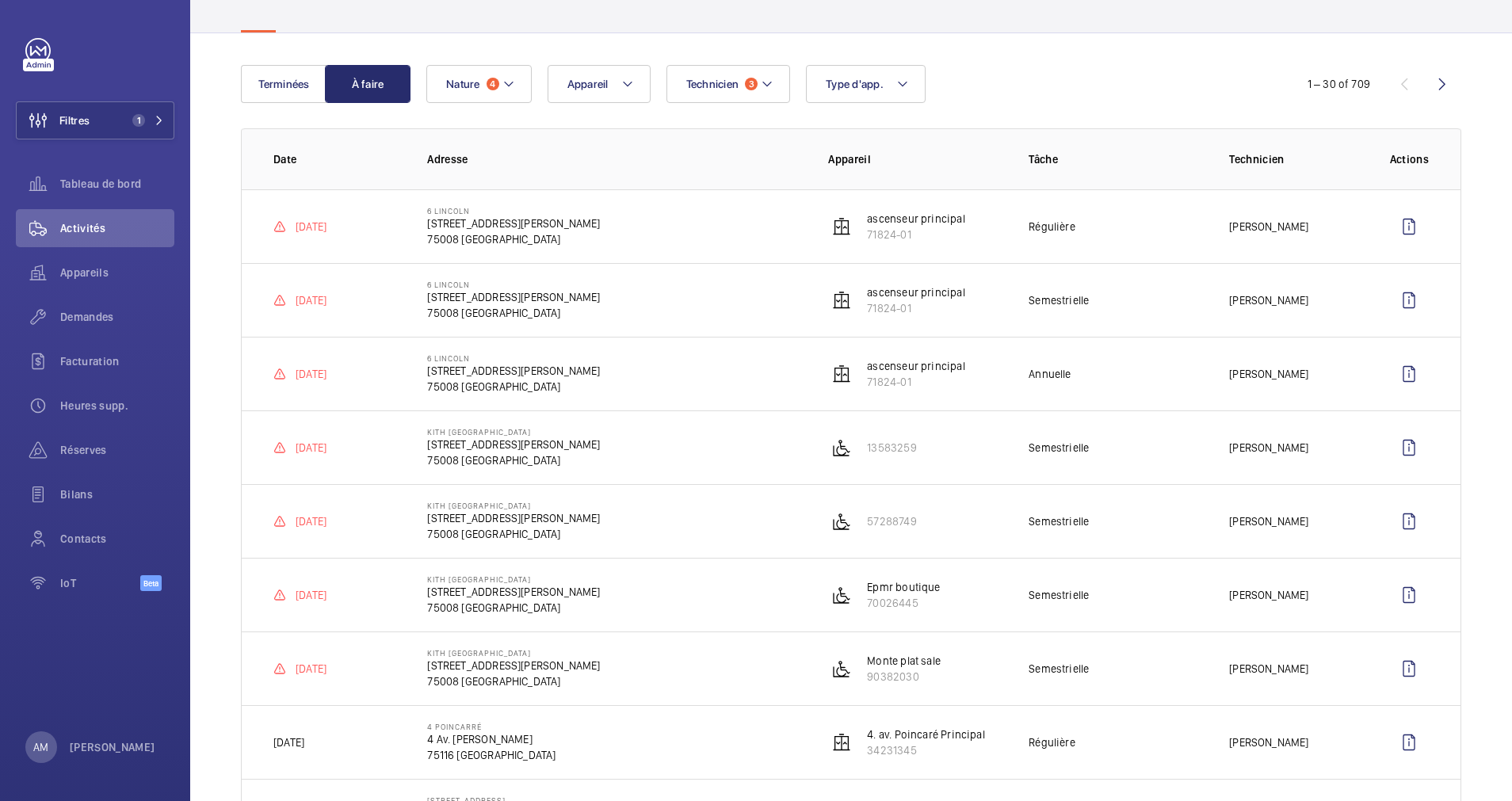
scroll to position [238, 0]
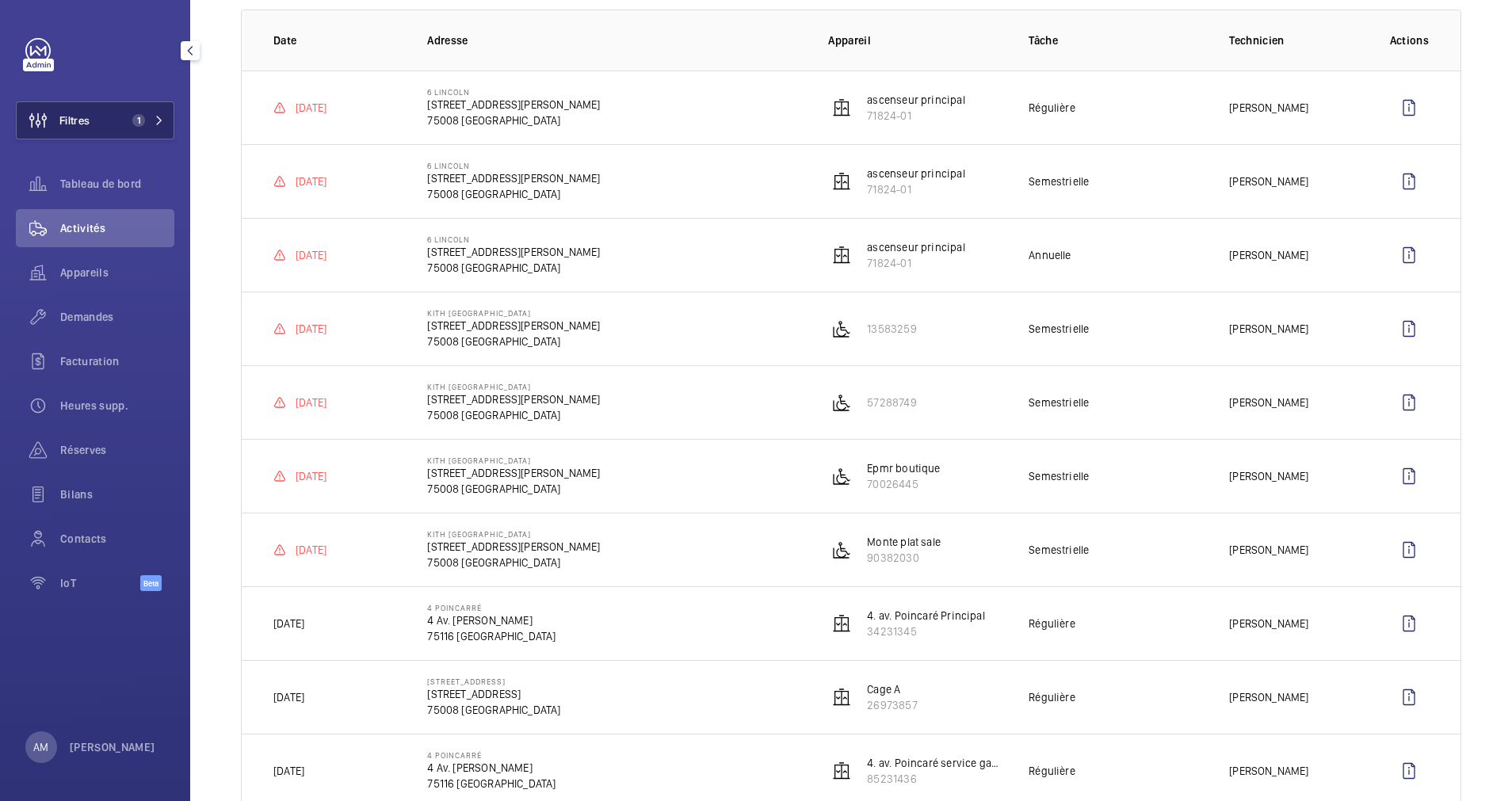
click at [158, 118] on mat-icon at bounding box center [159, 120] width 9 height 9
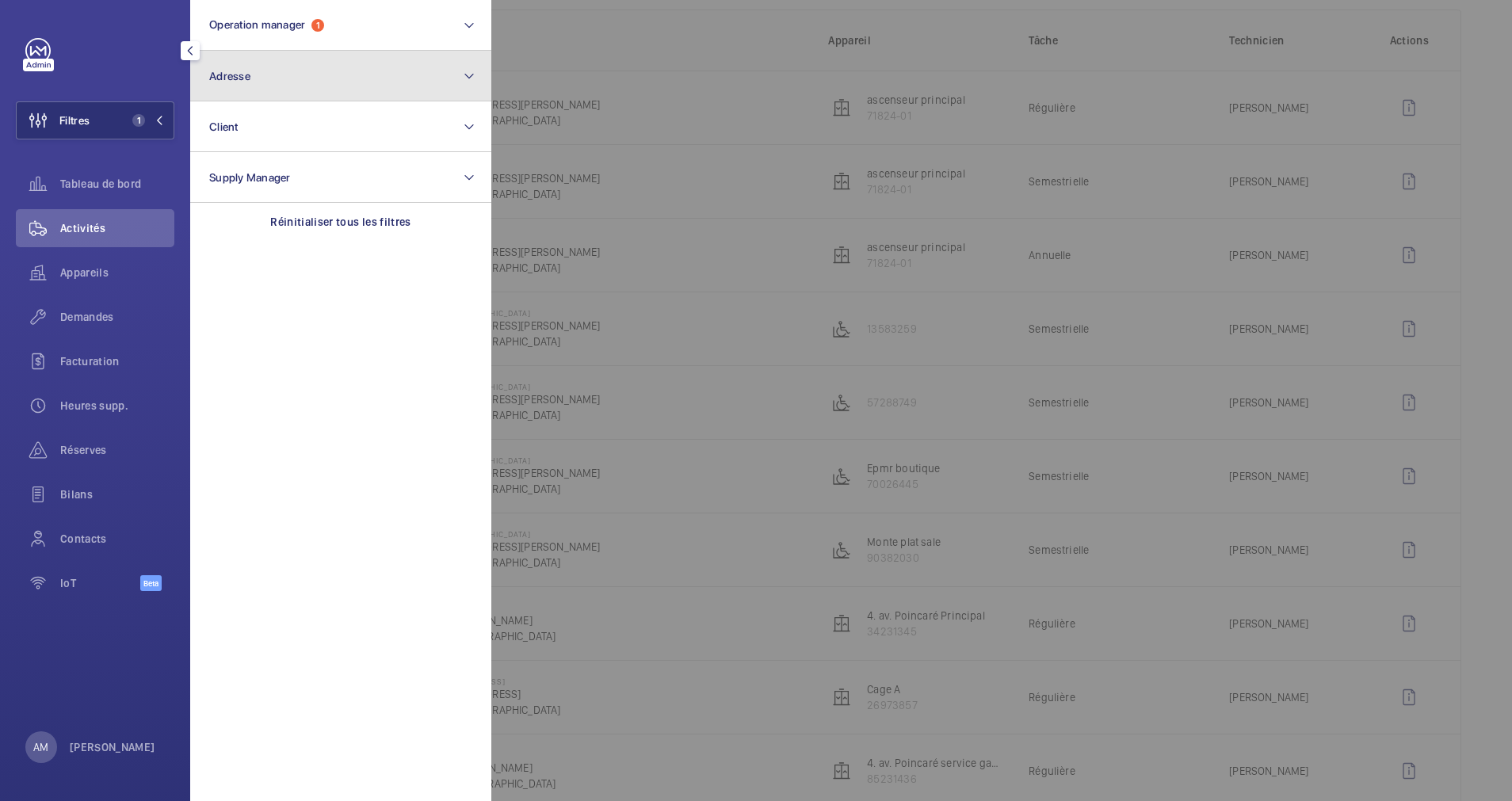
click at [304, 73] on button "Adresse" at bounding box center [341, 77] width 301 height 51
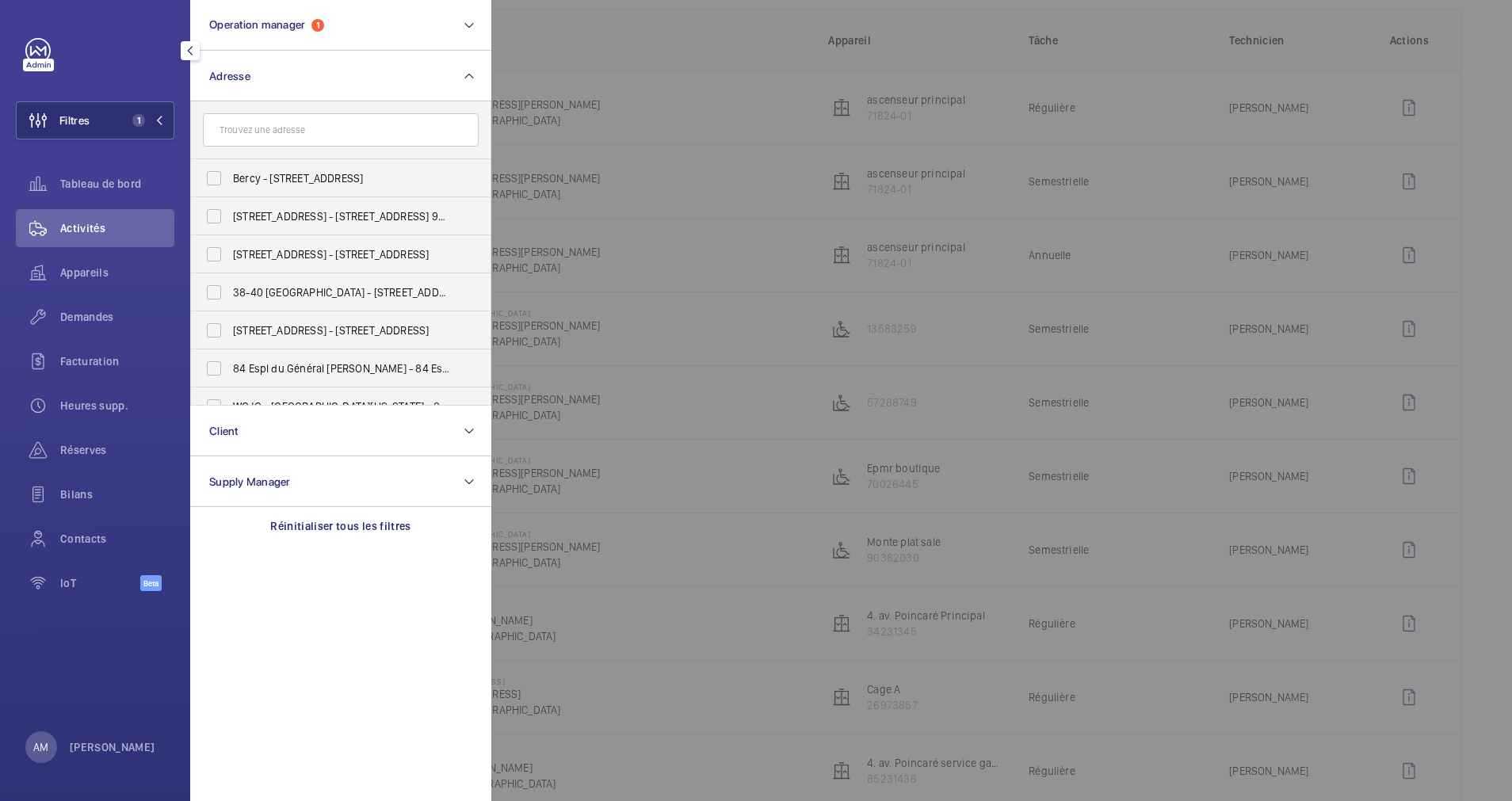
click at [279, 136] on input "text" at bounding box center [341, 129] width 276 height 33
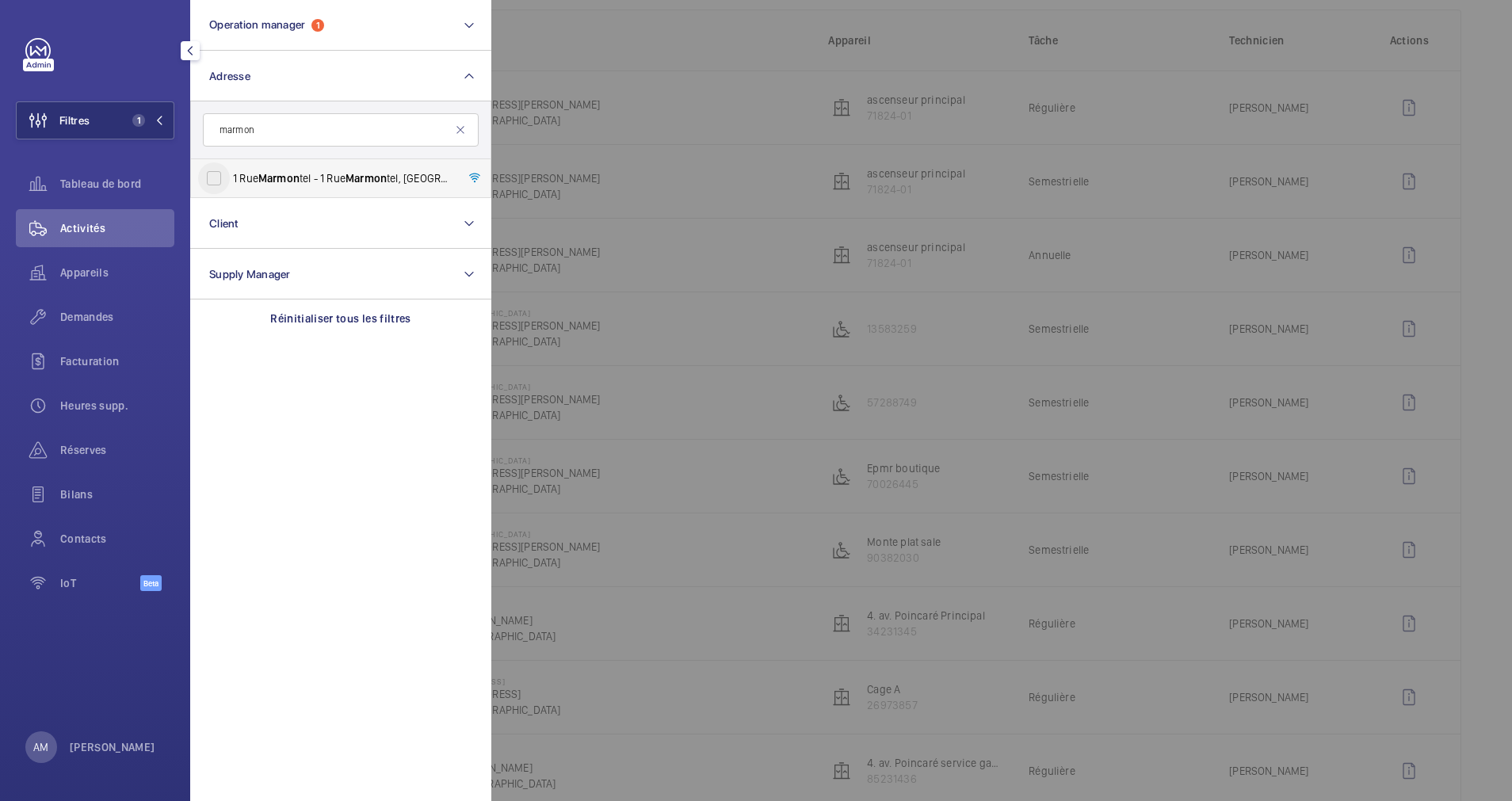
type input "marmon"
click at [222, 173] on input "[STREET_ADDRESS][GEOGRAPHIC_DATA][STREET_ADDRESS]" at bounding box center [213, 178] width 31 height 31
checkbox input "true"
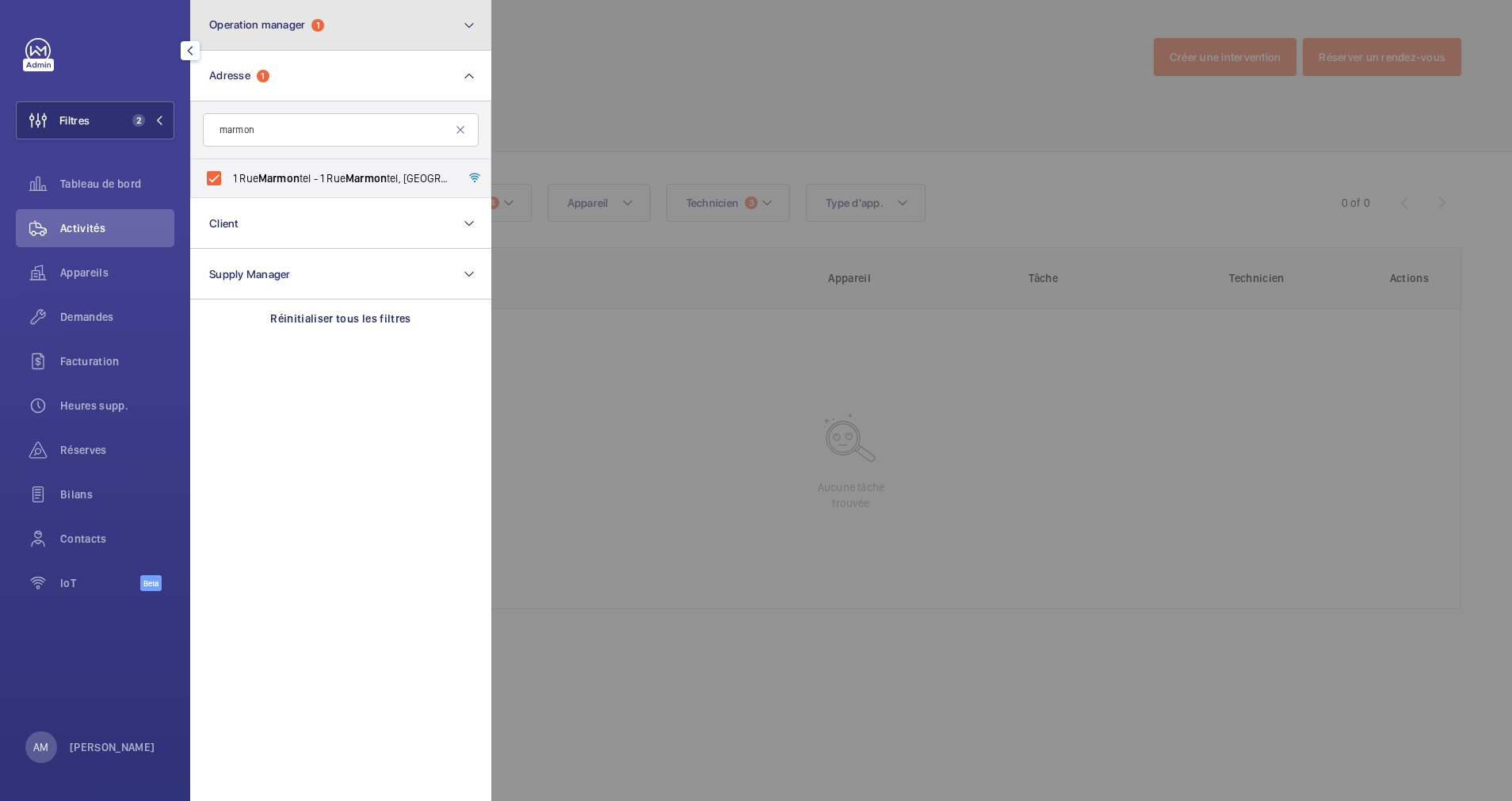
click at [446, 36] on button "Operation manager 1" at bounding box center [341, 26] width 301 height 51
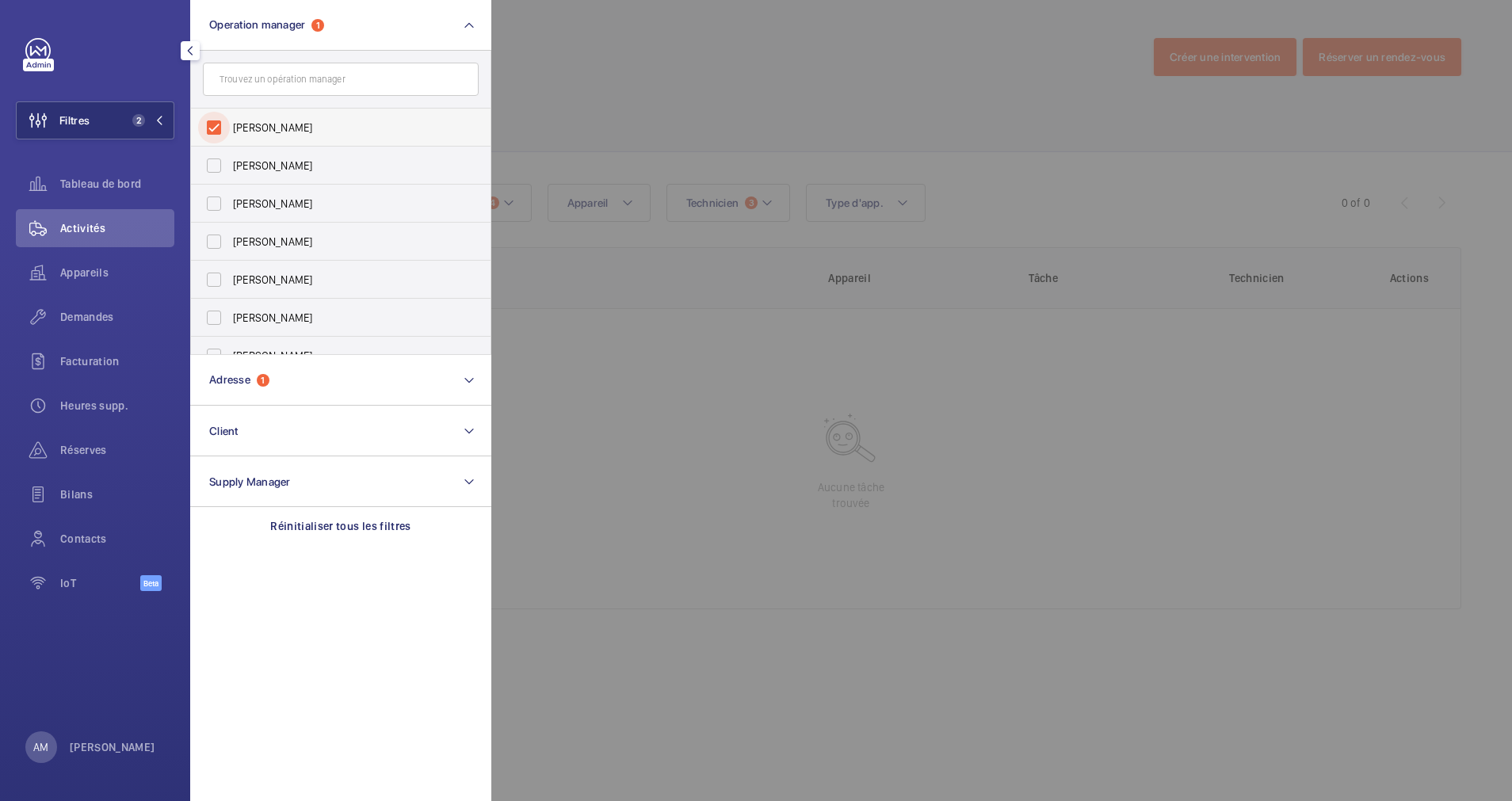
click at [208, 125] on input "[PERSON_NAME]" at bounding box center [213, 127] width 31 height 31
checkbox input "false"
click at [667, 48] on div at bounding box center [1248, 400] width 1512 height 801
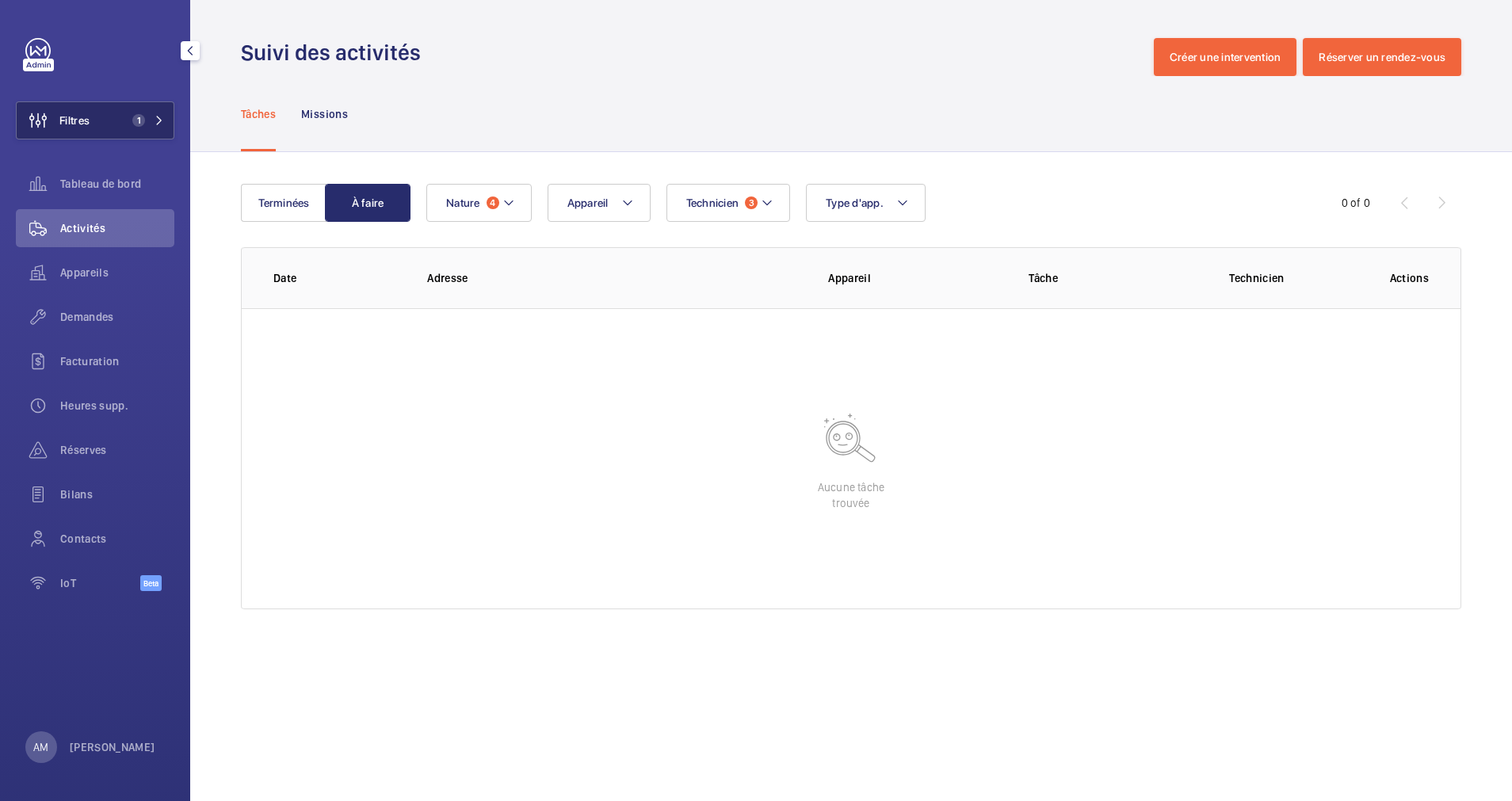
click at [122, 106] on button "Filtres 1" at bounding box center [95, 120] width 158 height 38
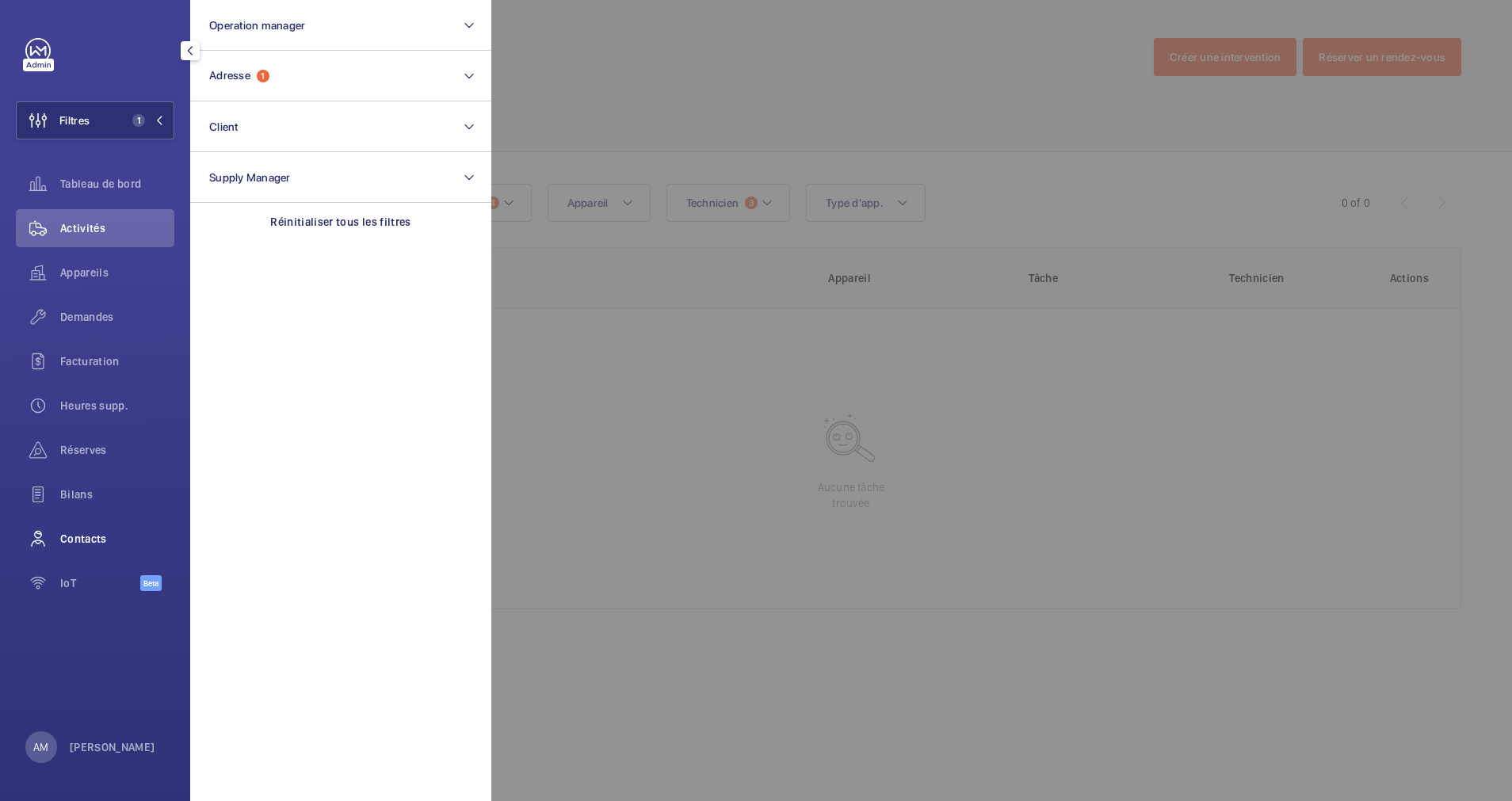
click at [76, 532] on span "Contacts" at bounding box center [117, 538] width 114 height 16
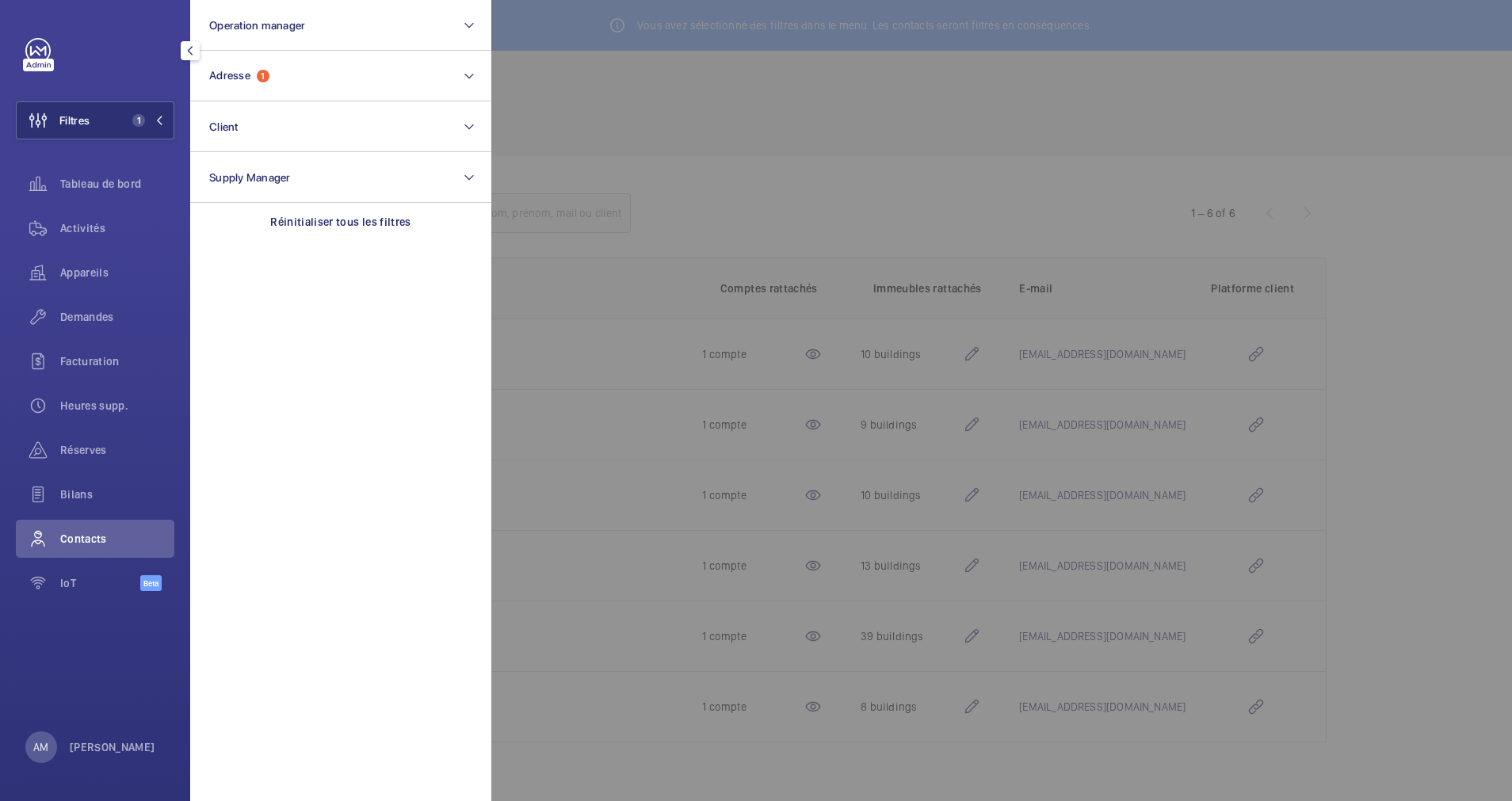
click at [793, 127] on div at bounding box center [1248, 400] width 1512 height 801
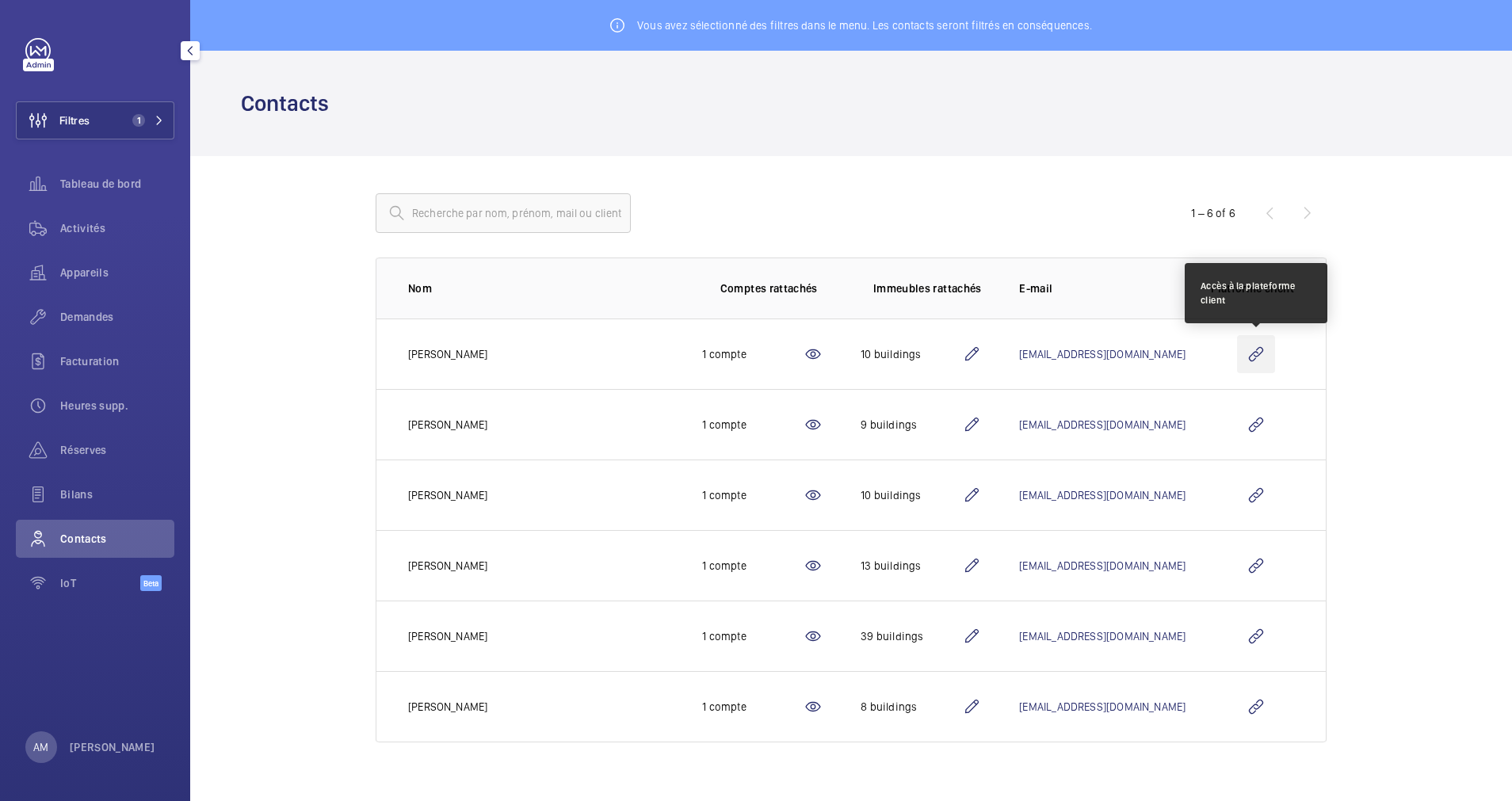
click at [1257, 354] on wm-front-icon-button at bounding box center [1255, 354] width 38 height 38
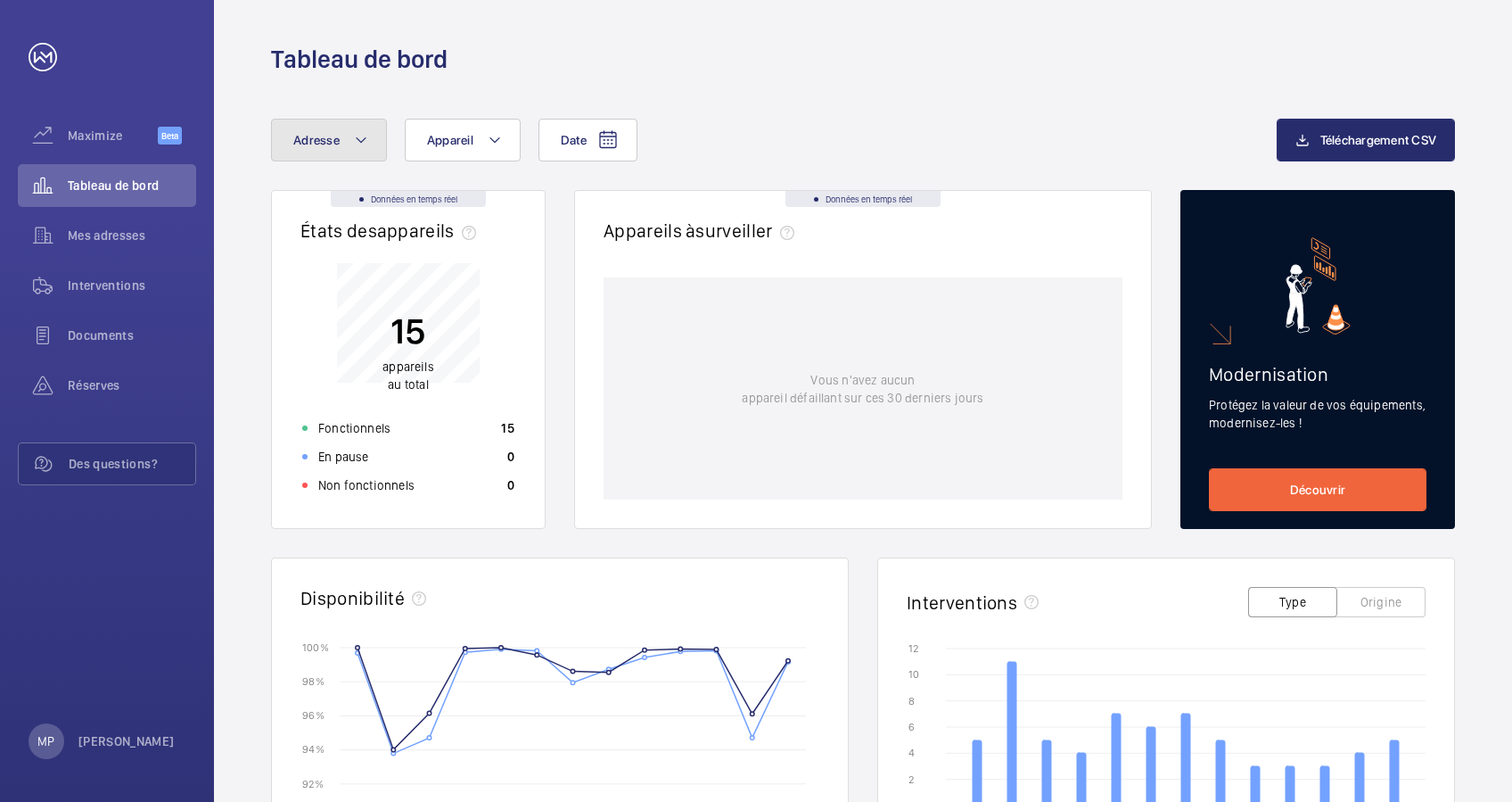
click at [360, 127] on button "Adresse" at bounding box center [328, 140] width 116 height 43
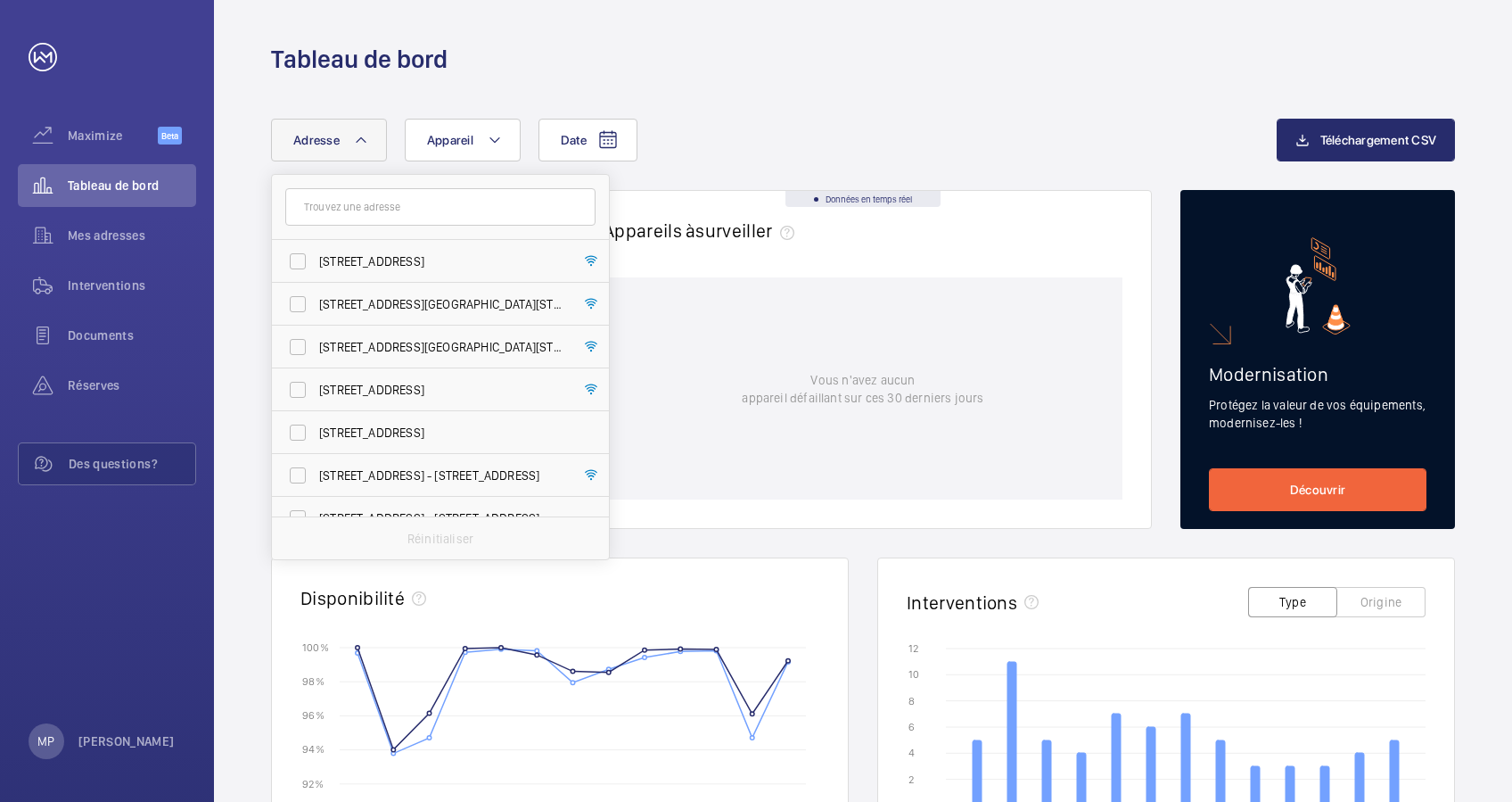
click at [326, 207] on input "text" at bounding box center [440, 207] width 310 height 37
click at [82, 382] on span "Réserves" at bounding box center [132, 385] width 128 height 18
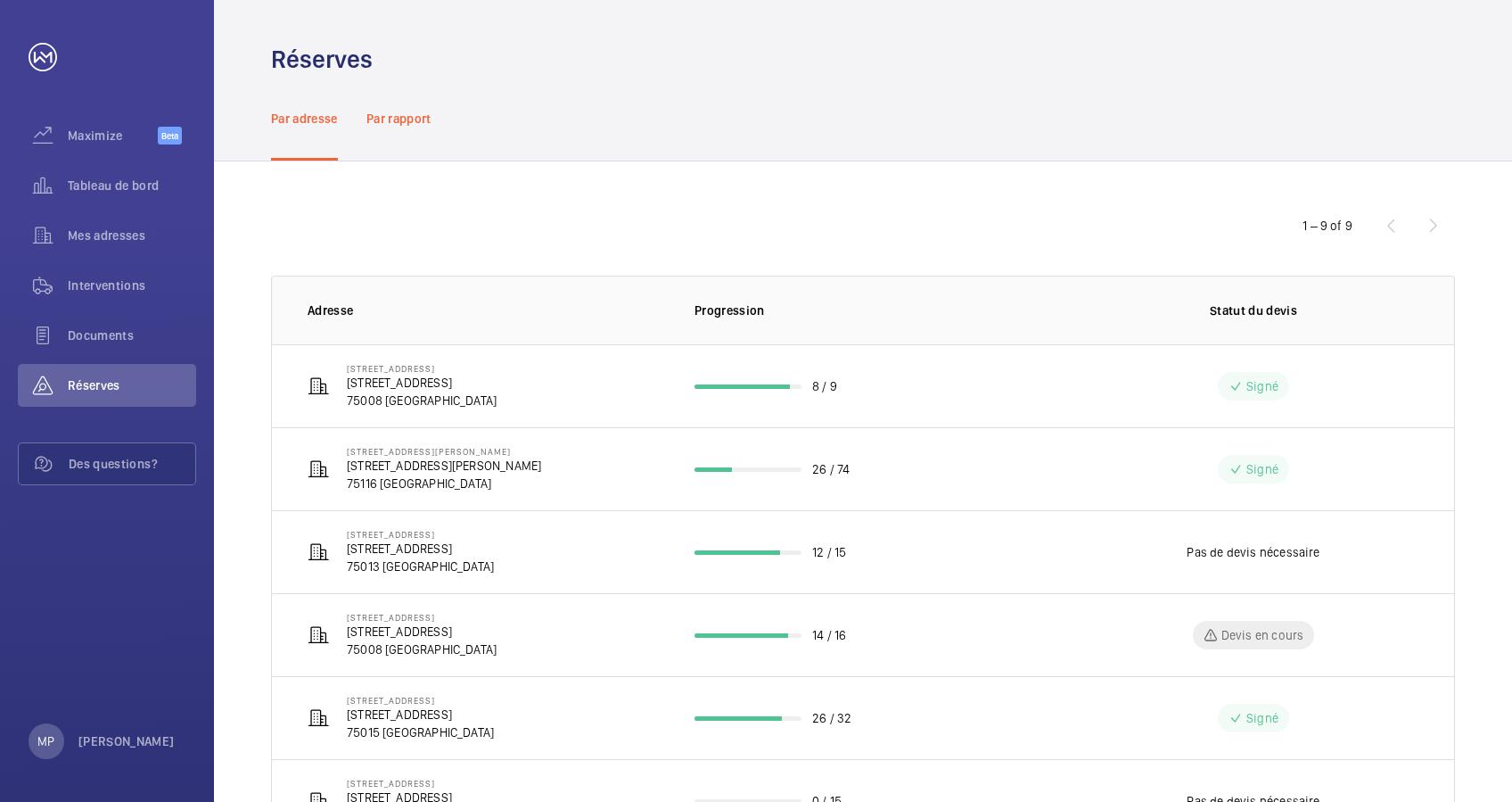
click at [386, 118] on p "Par rapport" at bounding box center [399, 119] width 65 height 18
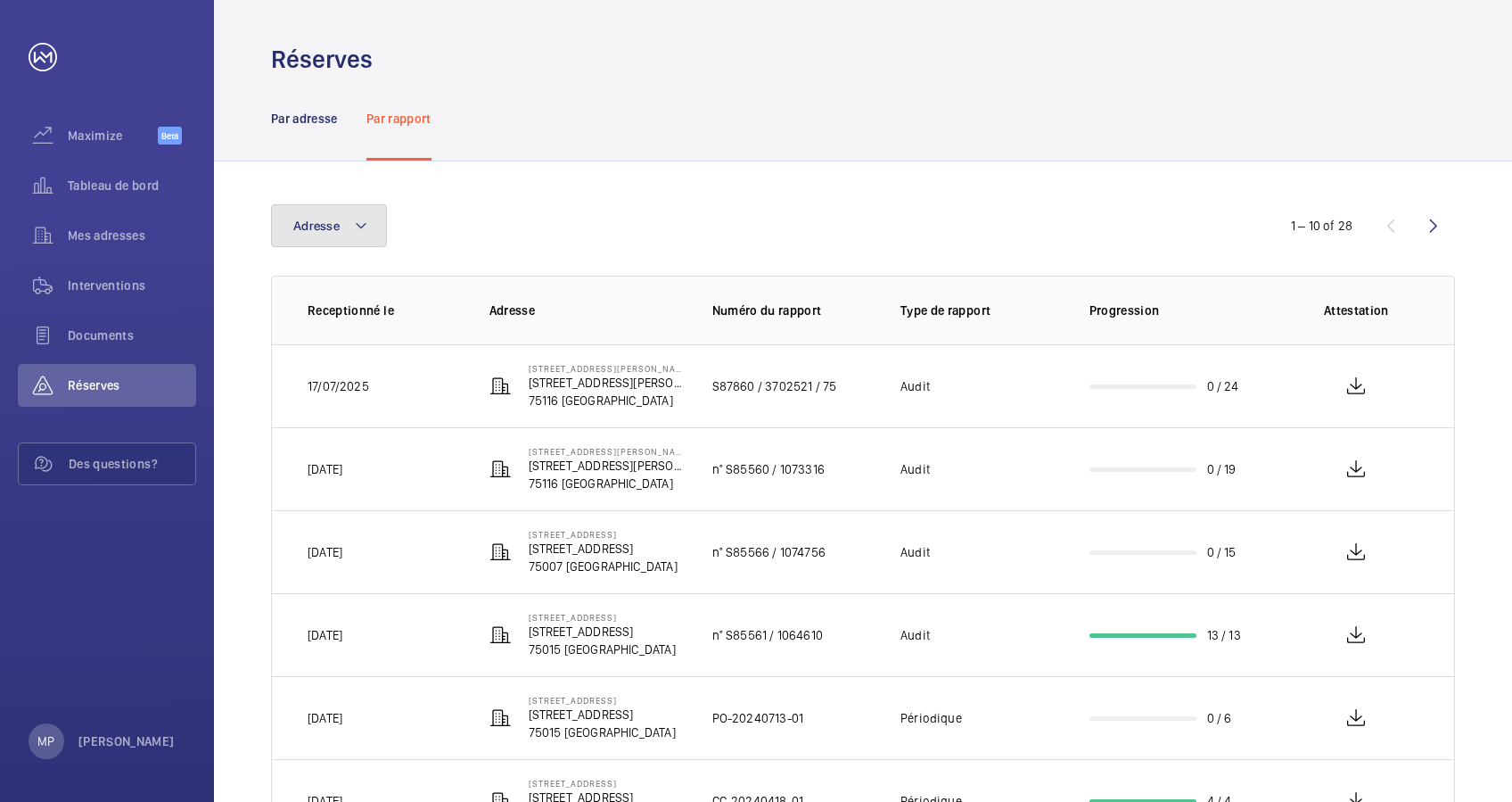
click at [363, 227] on mat-icon at bounding box center [361, 226] width 14 height 21
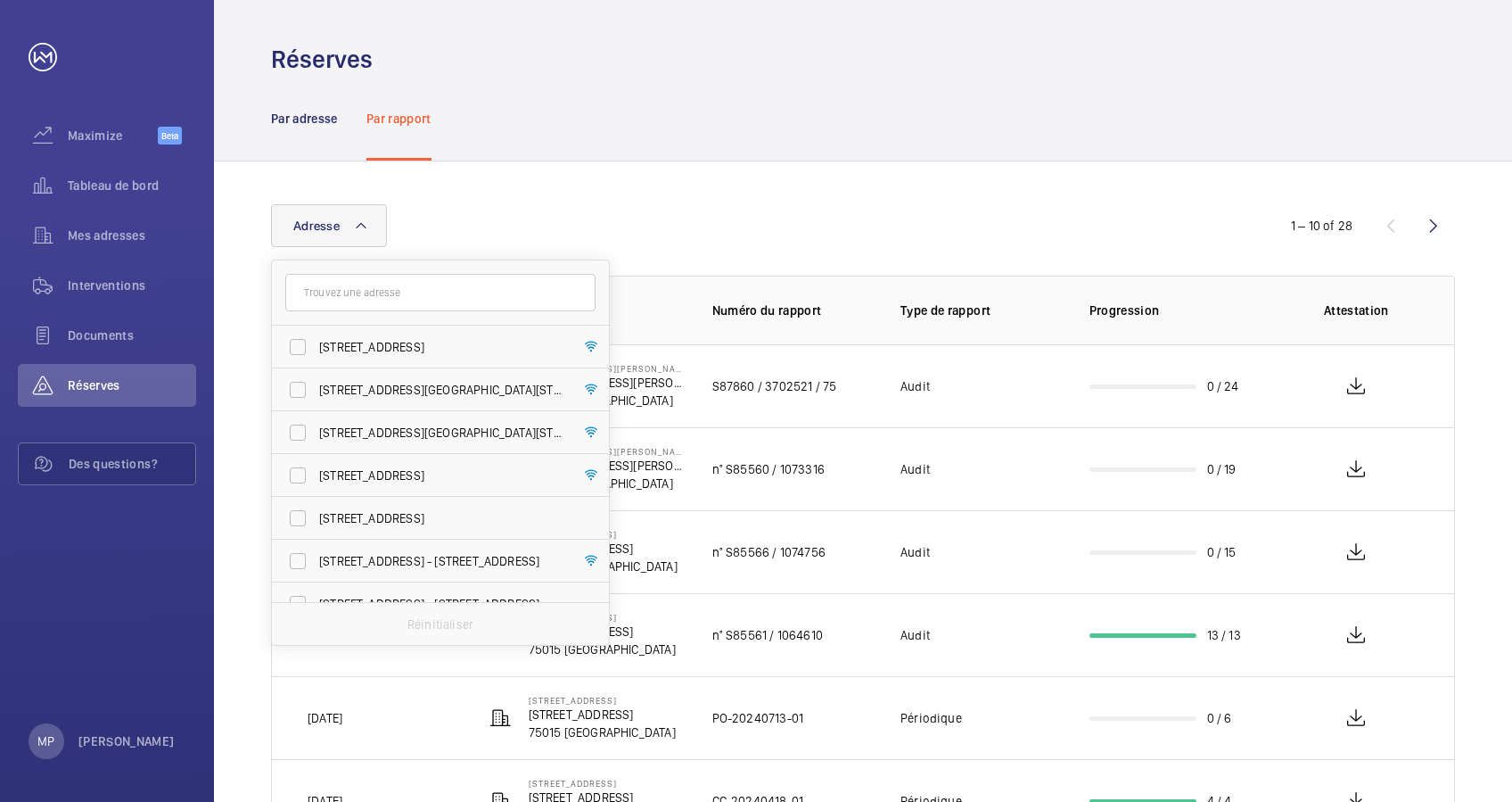
click at [382, 293] on input "text" at bounding box center [440, 292] width 310 height 37
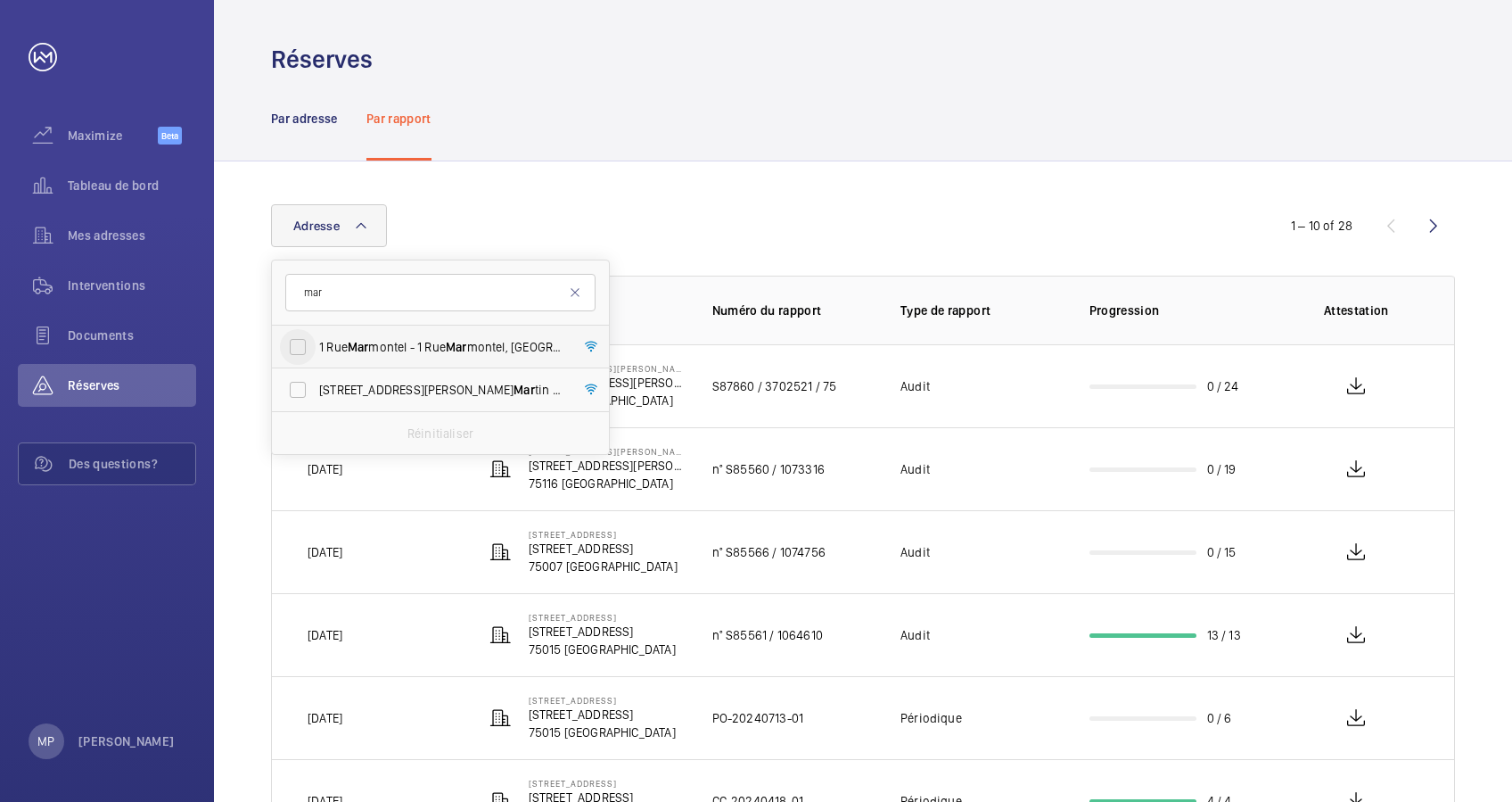
type input "mar"
click at [306, 345] on input "1 Rue Mar montel - 1 Rue Mar montel, 75015 PARIS, PARIS 75015" at bounding box center [298, 346] width 35 height 35
checkbox input "true"
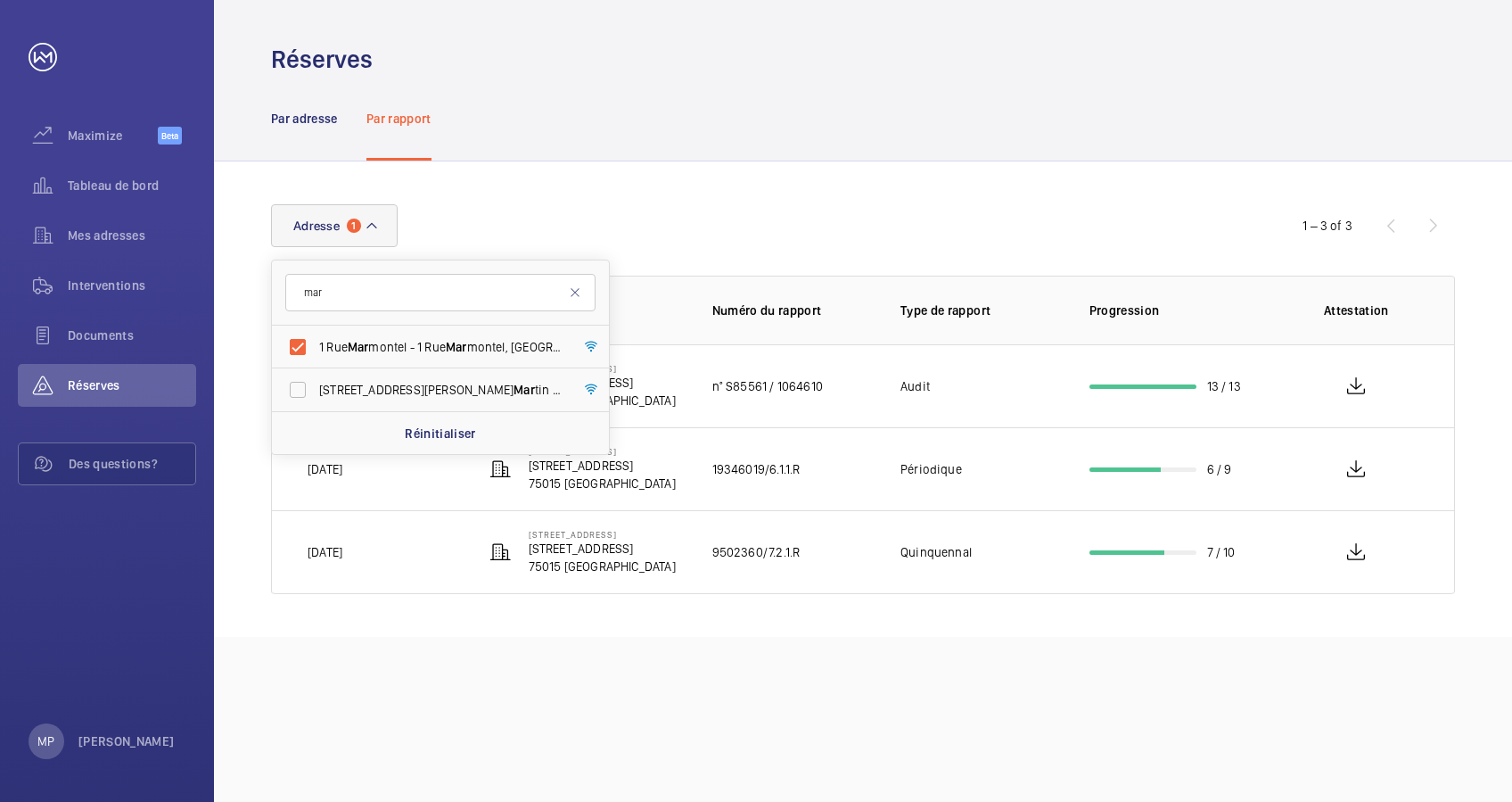
click at [525, 229] on div "Adresse 1 mar 1 Rue Mar montel - 1 Rue Mar montel, 75015 PARIS, PARIS 75015 107…" at bounding box center [756, 225] width 970 height 43
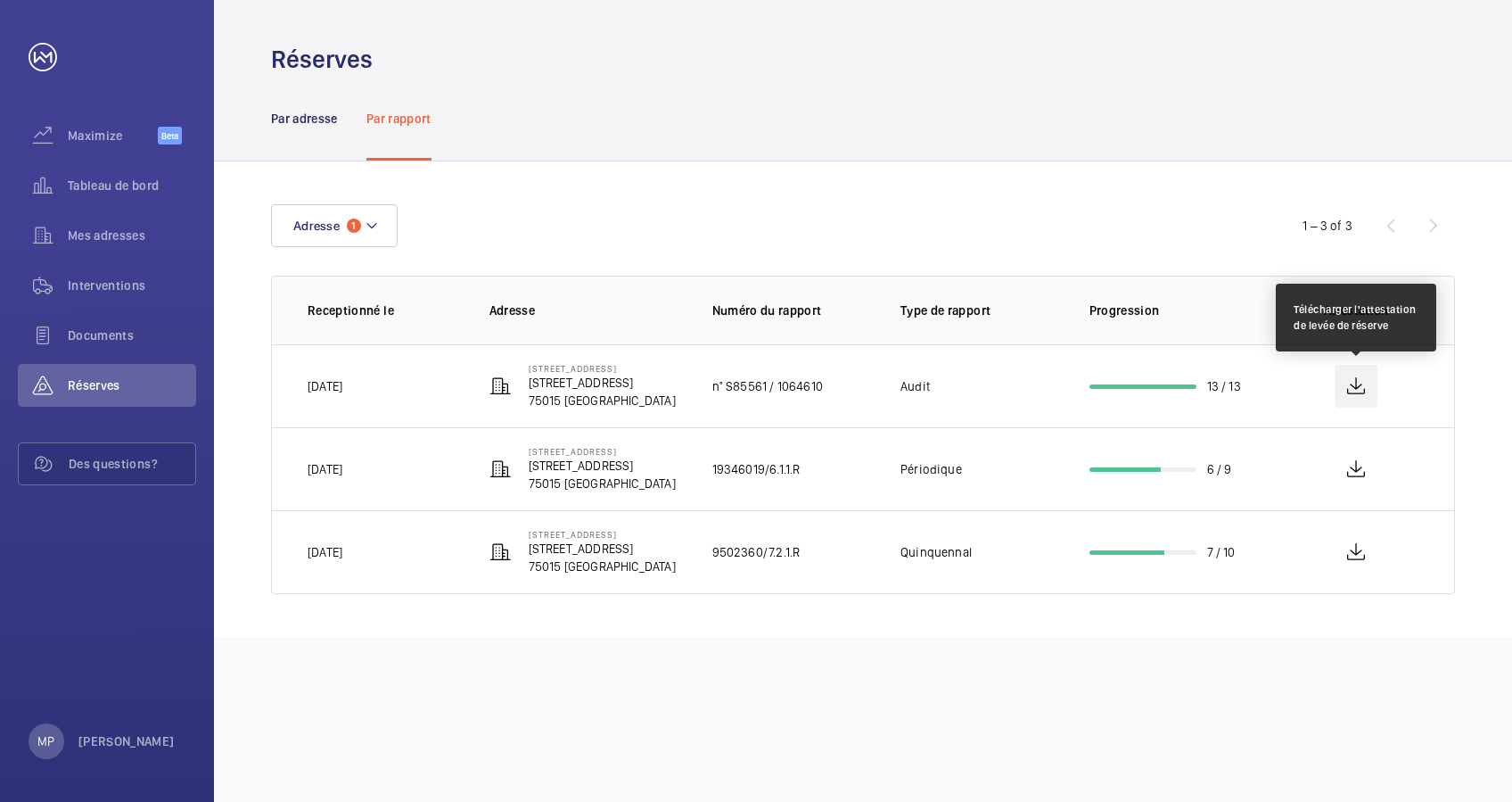
click at [1359, 383] on wm-front-icon-button at bounding box center [1356, 386] width 43 height 43
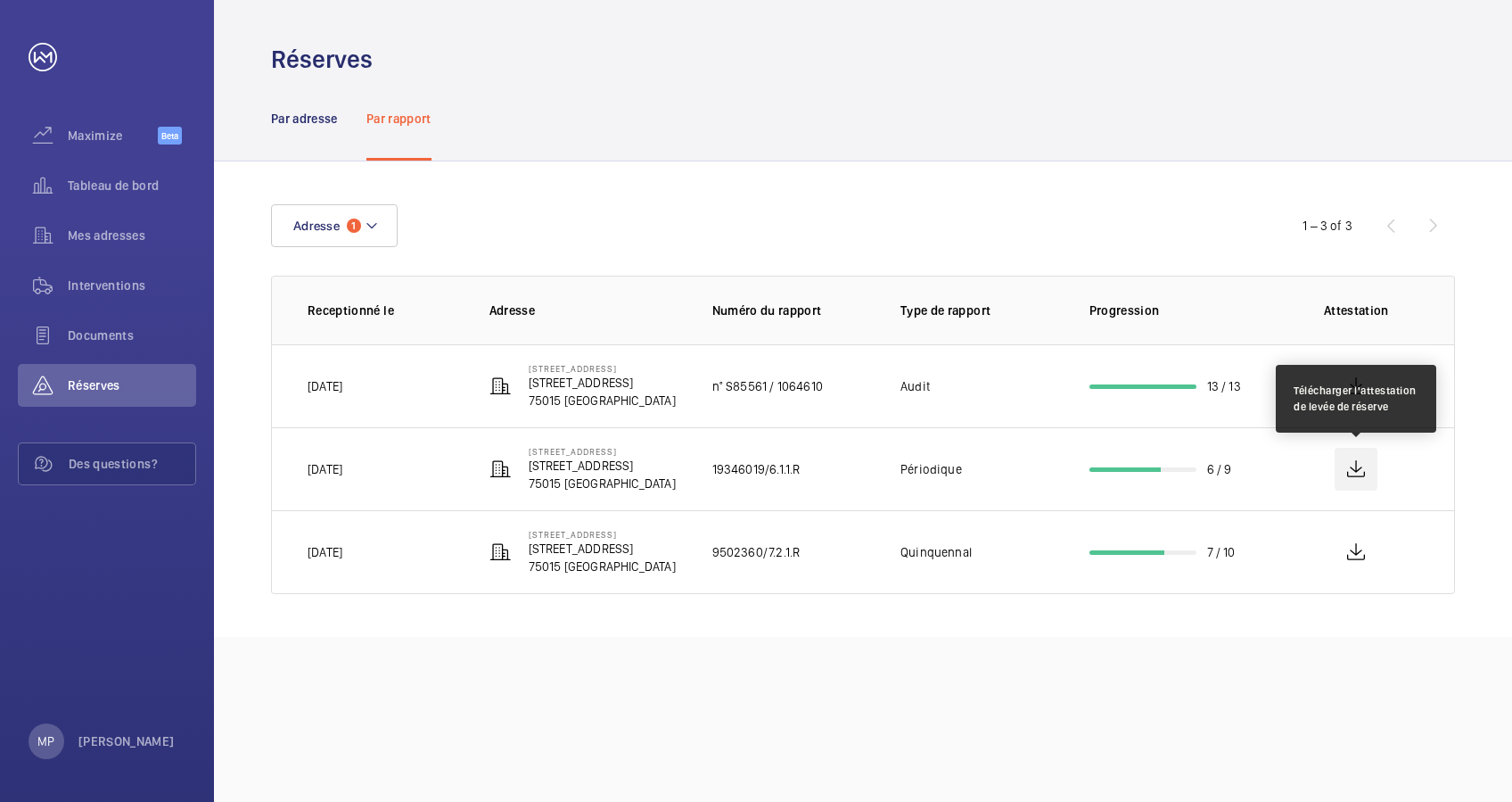
click at [1357, 465] on wm-front-icon-button at bounding box center [1356, 469] width 43 height 43
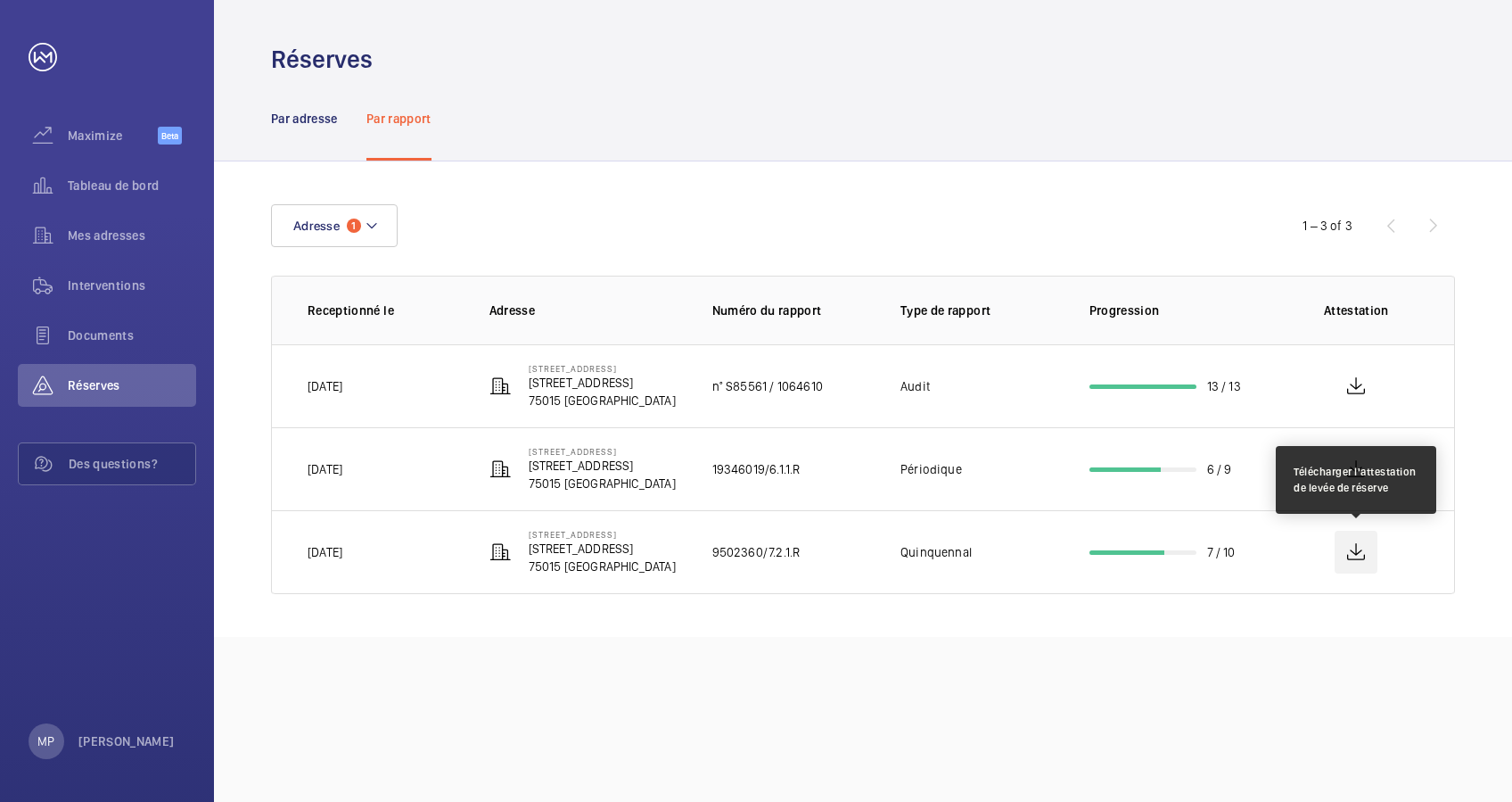
click at [1350, 546] on wm-front-icon-button at bounding box center [1356, 551] width 43 height 43
